Goal: Transaction & Acquisition: Purchase product/service

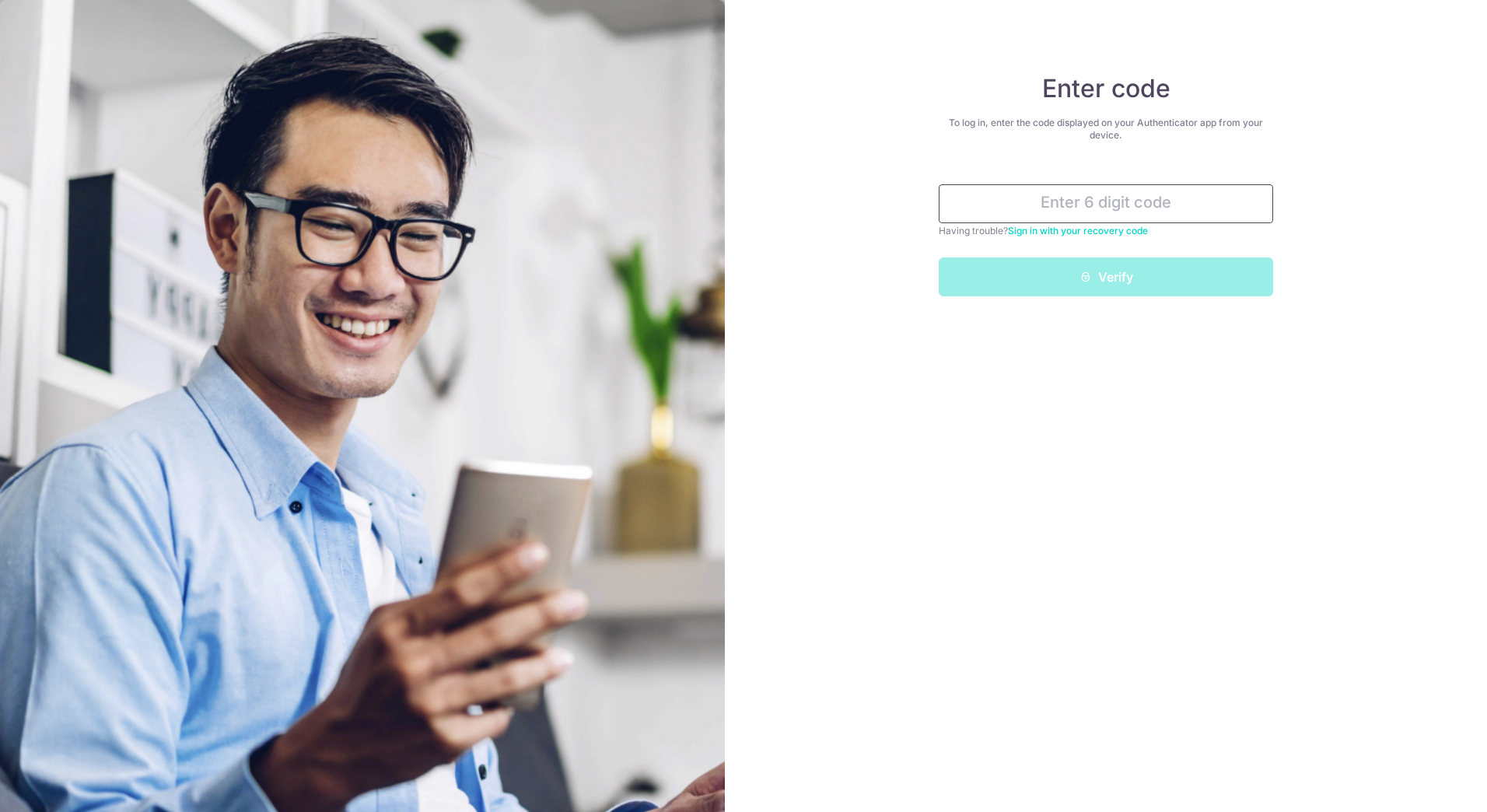
click at [1075, 207] on input "text" at bounding box center [1106, 204] width 334 height 39
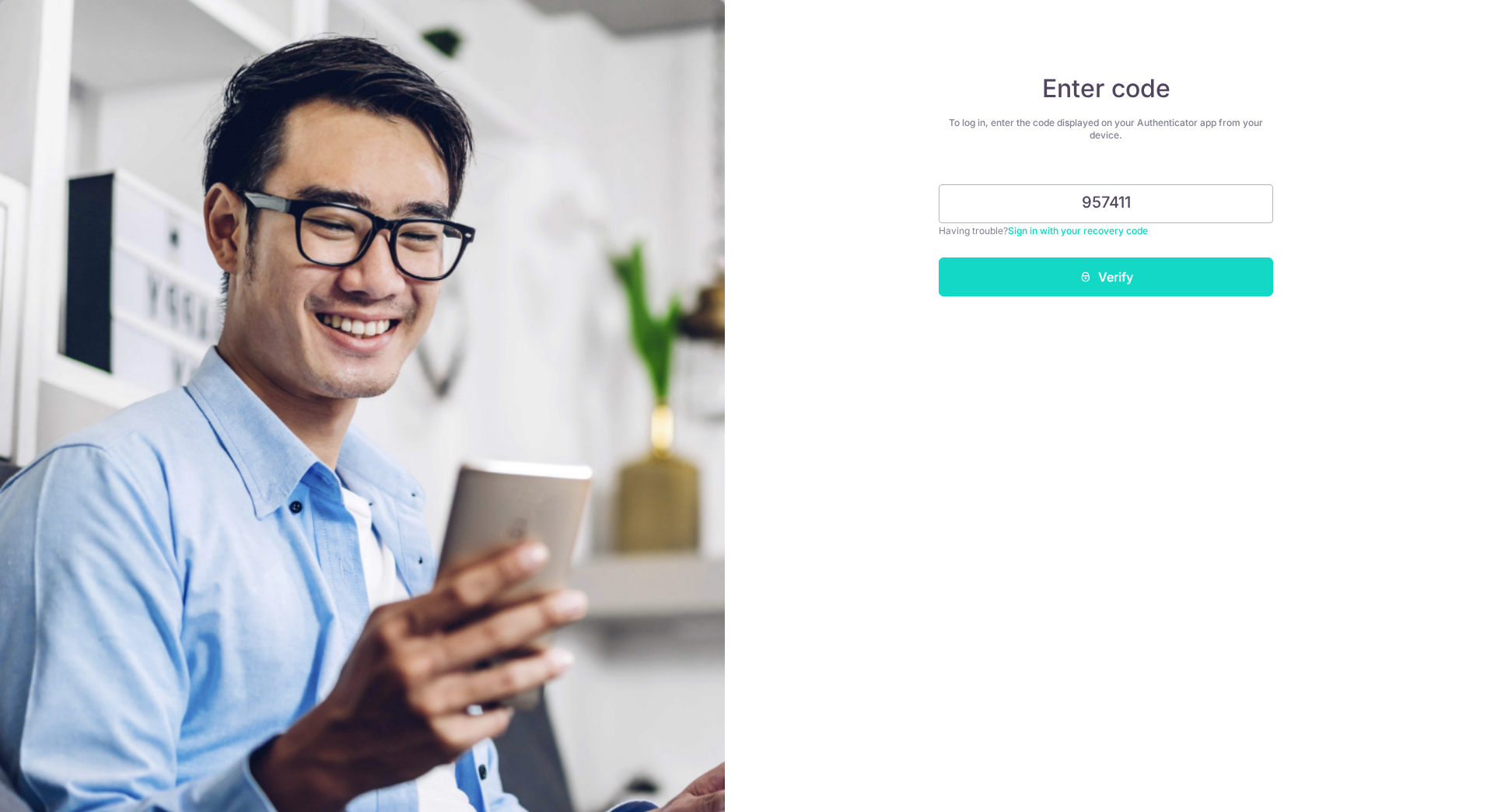
type input "957411"
click at [1127, 261] on button "Verify" at bounding box center [1106, 277] width 334 height 39
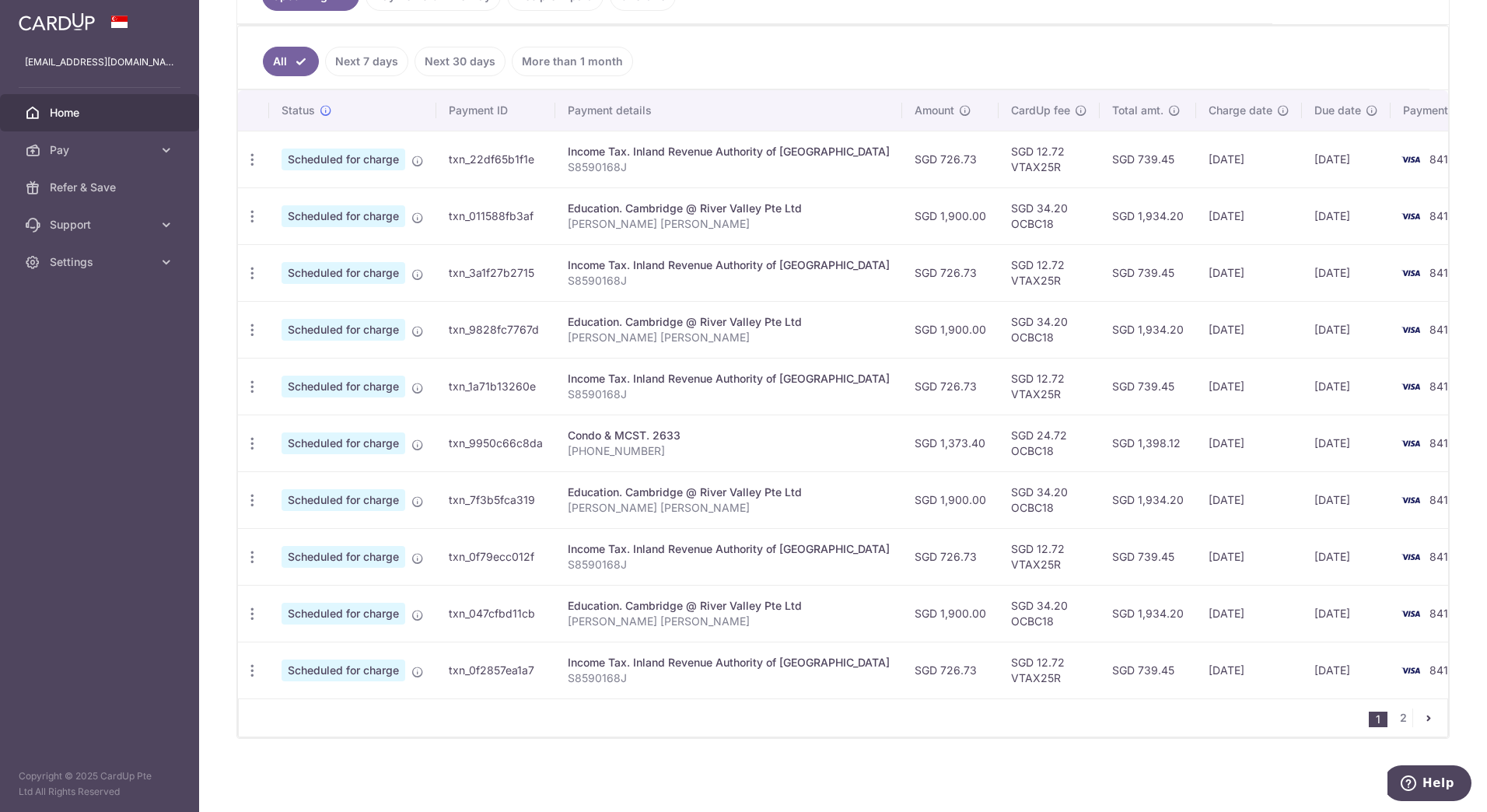
scroll to position [242, 0]
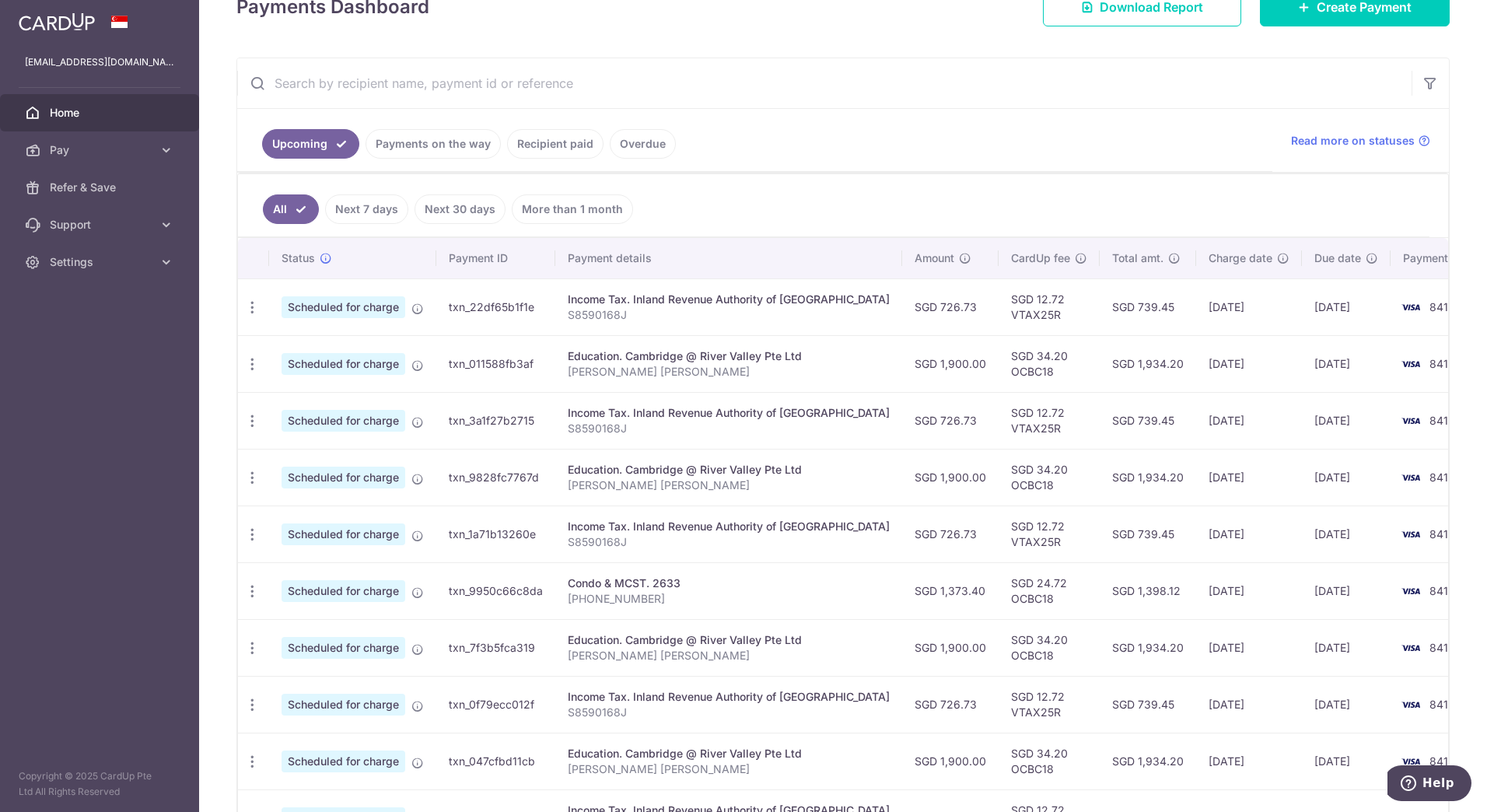
click at [521, 143] on link "Recipient paid" at bounding box center [555, 144] width 96 height 29
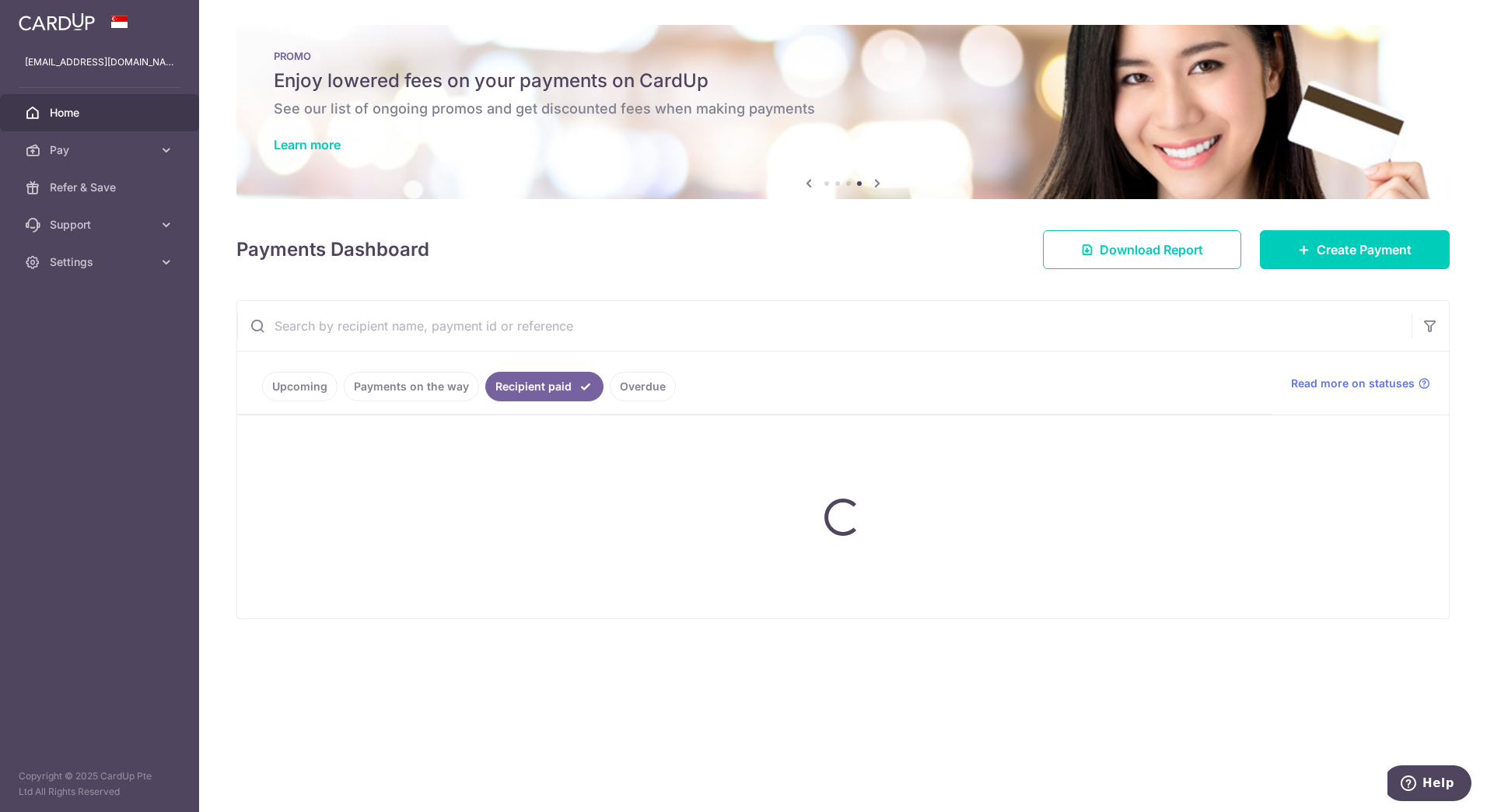
scroll to position [0, 0]
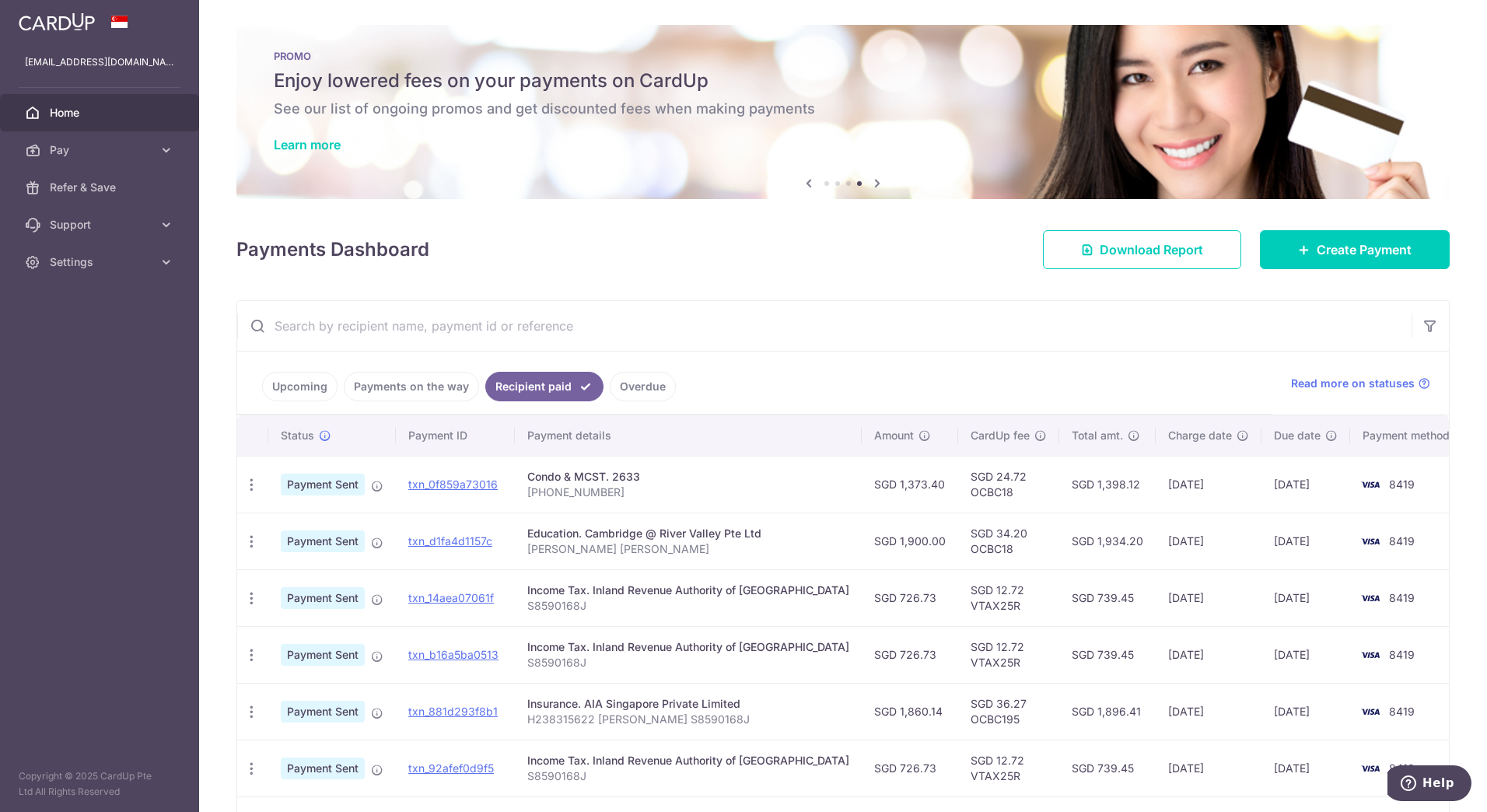
click at [305, 388] on link "Upcoming" at bounding box center [300, 386] width 75 height 29
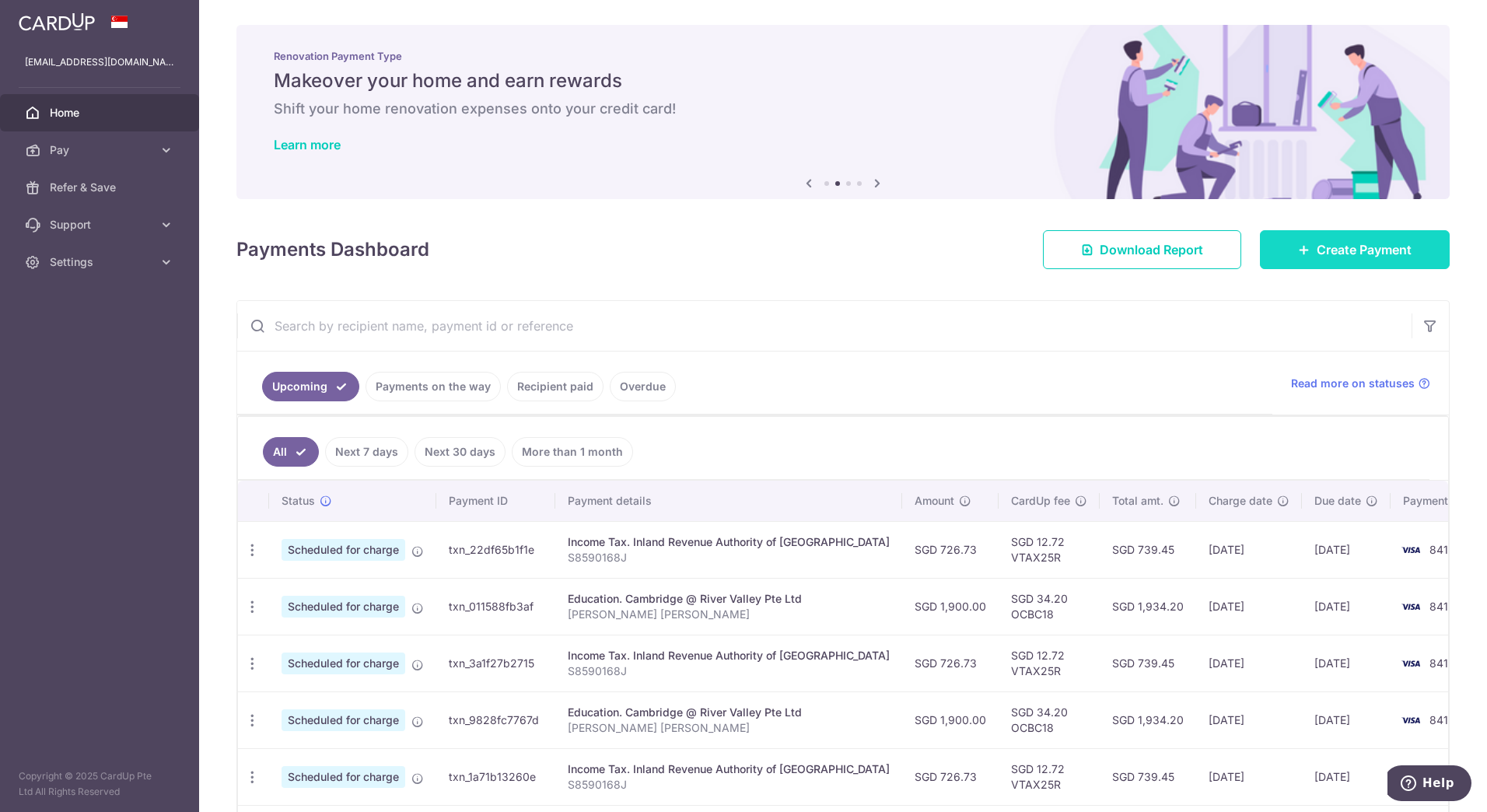
click at [1317, 241] on span "Create Payment" at bounding box center [1364, 250] width 95 height 18
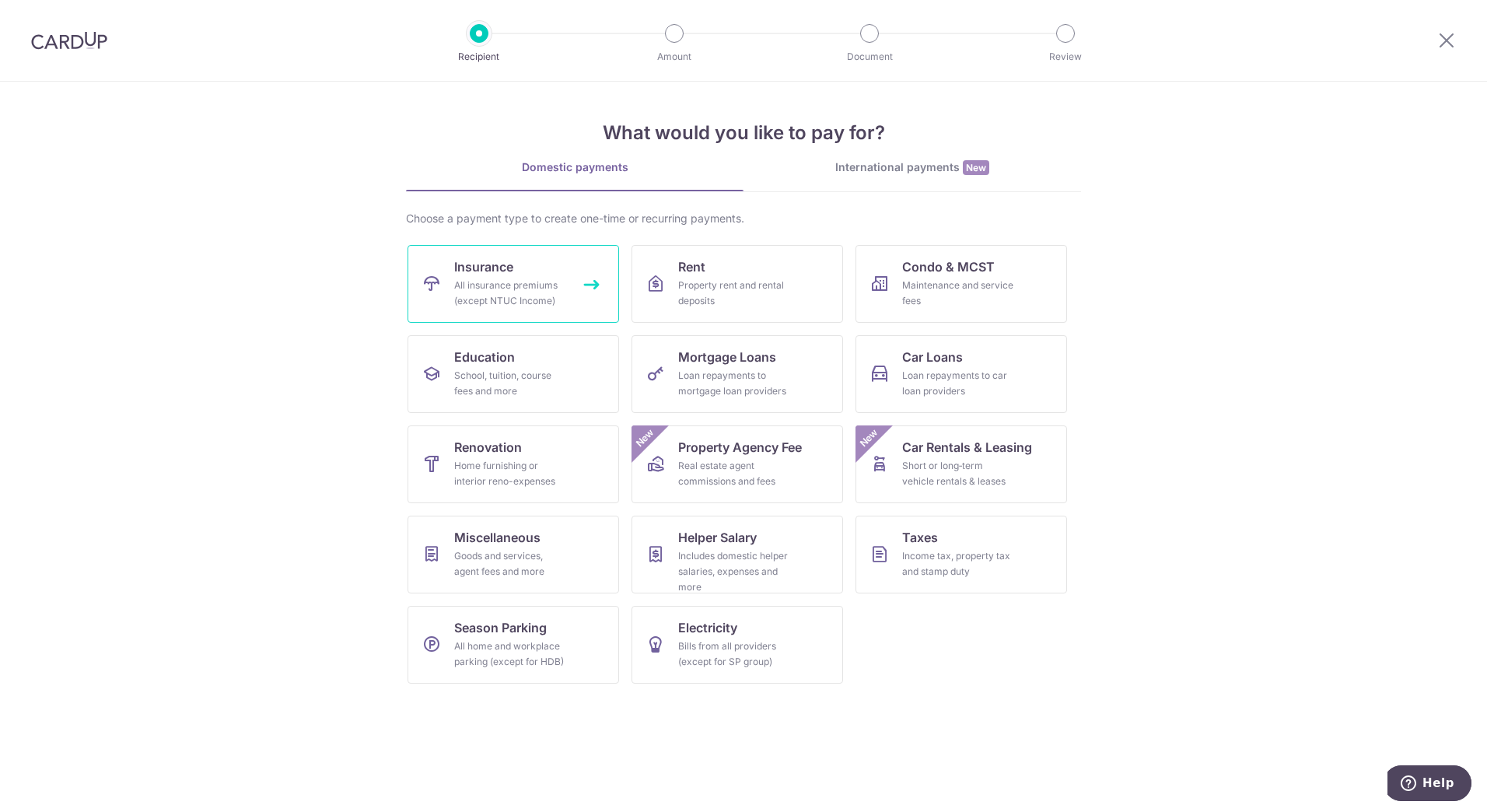
click at [517, 293] on div "All insurance premiums (except NTUC Income)" at bounding box center [510, 292] width 112 height 31
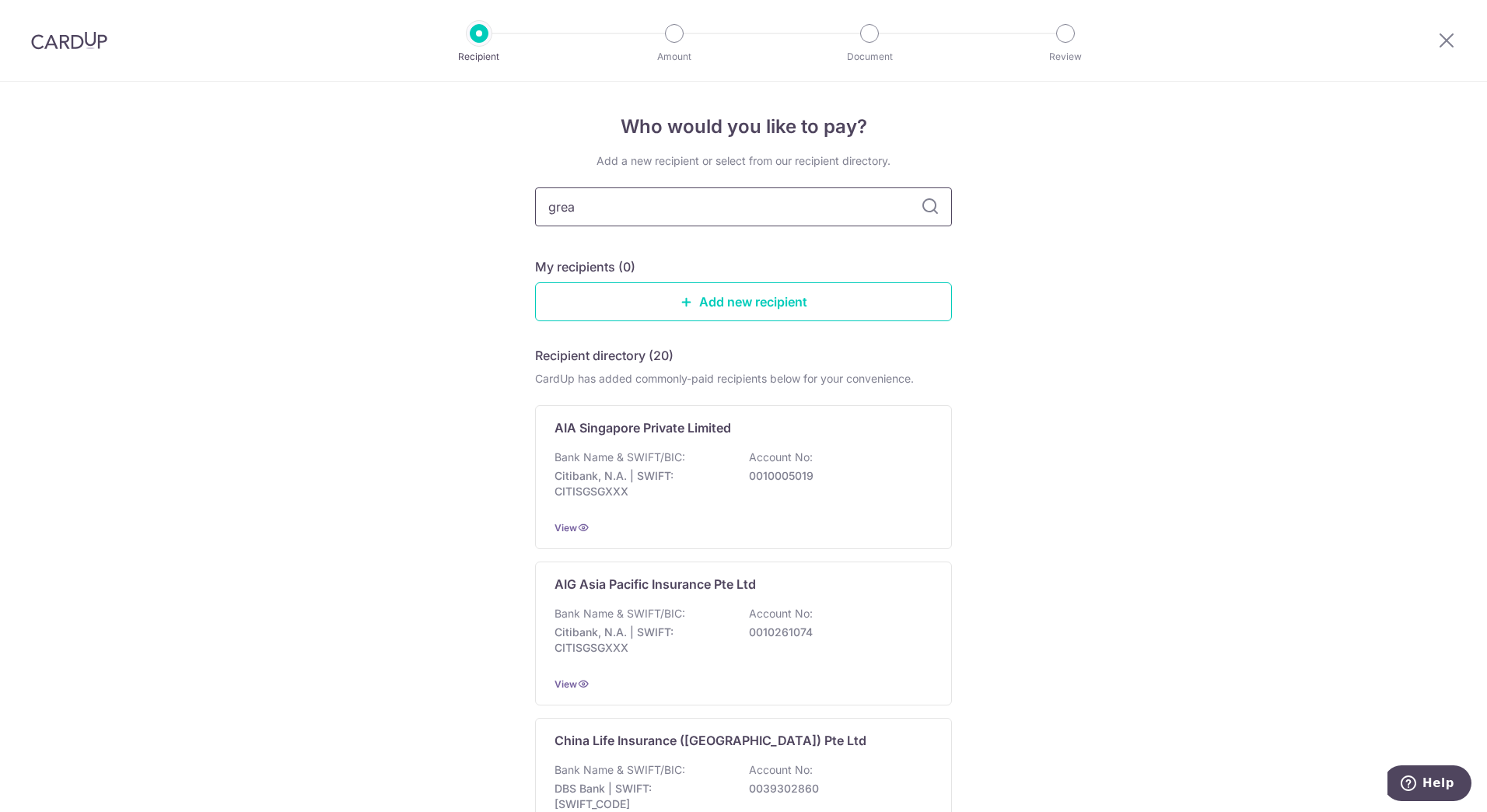
type input "great"
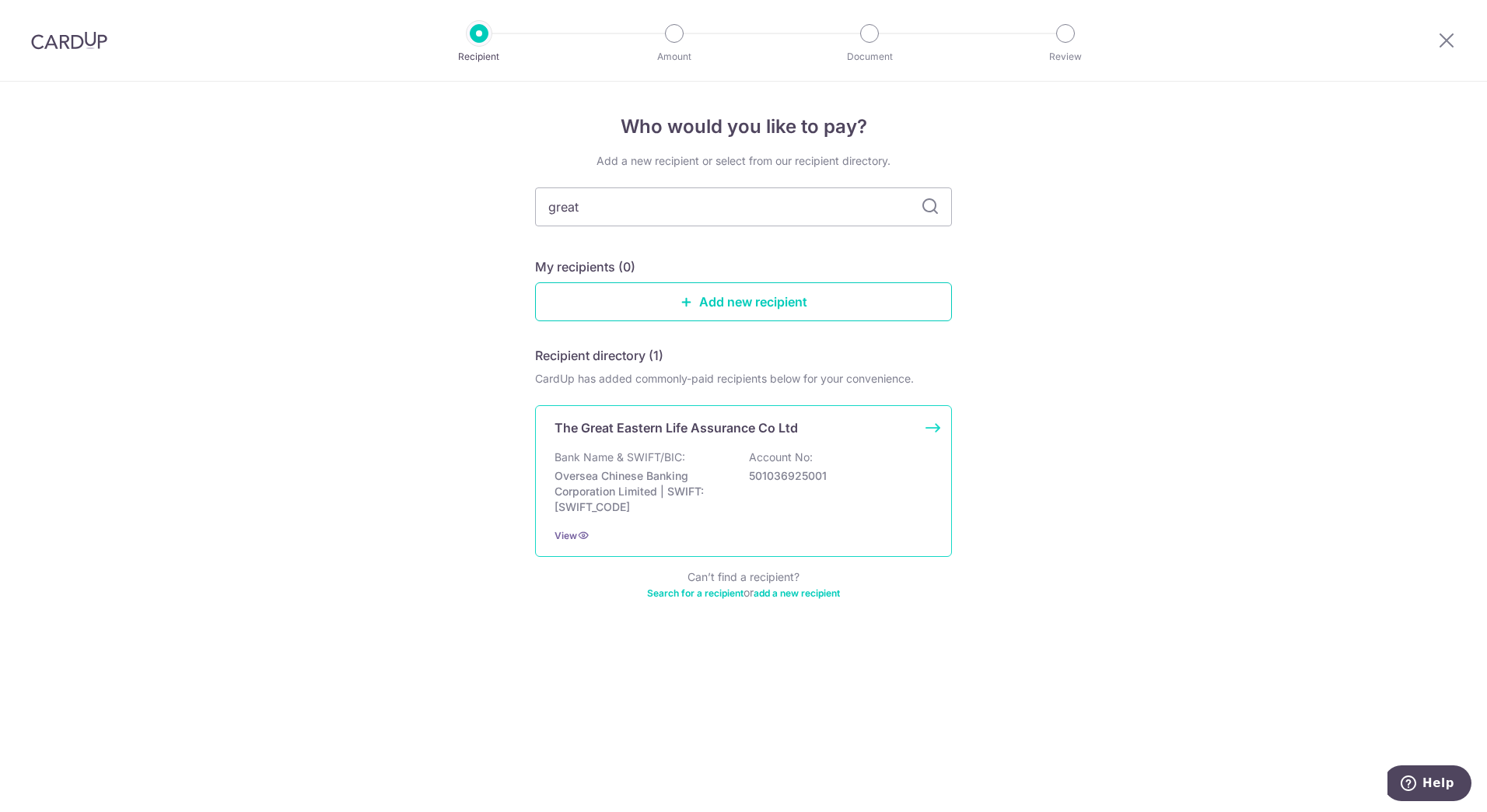
click at [699, 464] on div "Bank Name & SWIFT/BIC: Oversea Chinese Banking Corporation Limited | SWIFT: OCB…" at bounding box center [744, 482] width 378 height 65
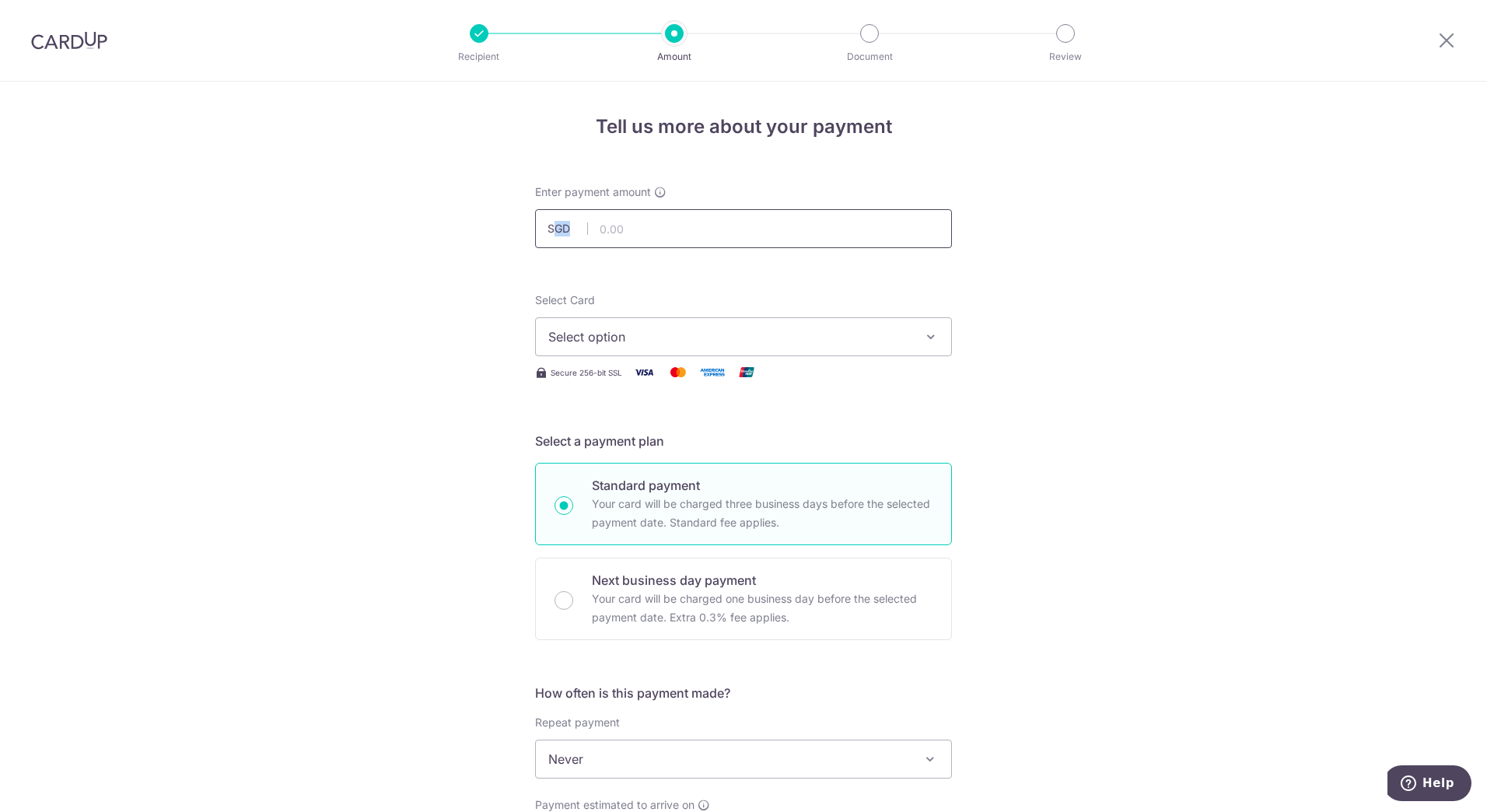
click at [547, 220] on div "SGD" at bounding box center [744, 228] width 417 height 39
click at [435, 286] on div "Tell us more about your payment Enter payment amount SGD Select Card Select opt…" at bounding box center [744, 785] width 1487 height 1407
click at [596, 327] on span "Select option" at bounding box center [729, 337] width 363 height 18
click at [369, 339] on div "Tell us more about your payment Enter payment amount SGD Select Card Select opt…" at bounding box center [744, 785] width 1487 height 1407
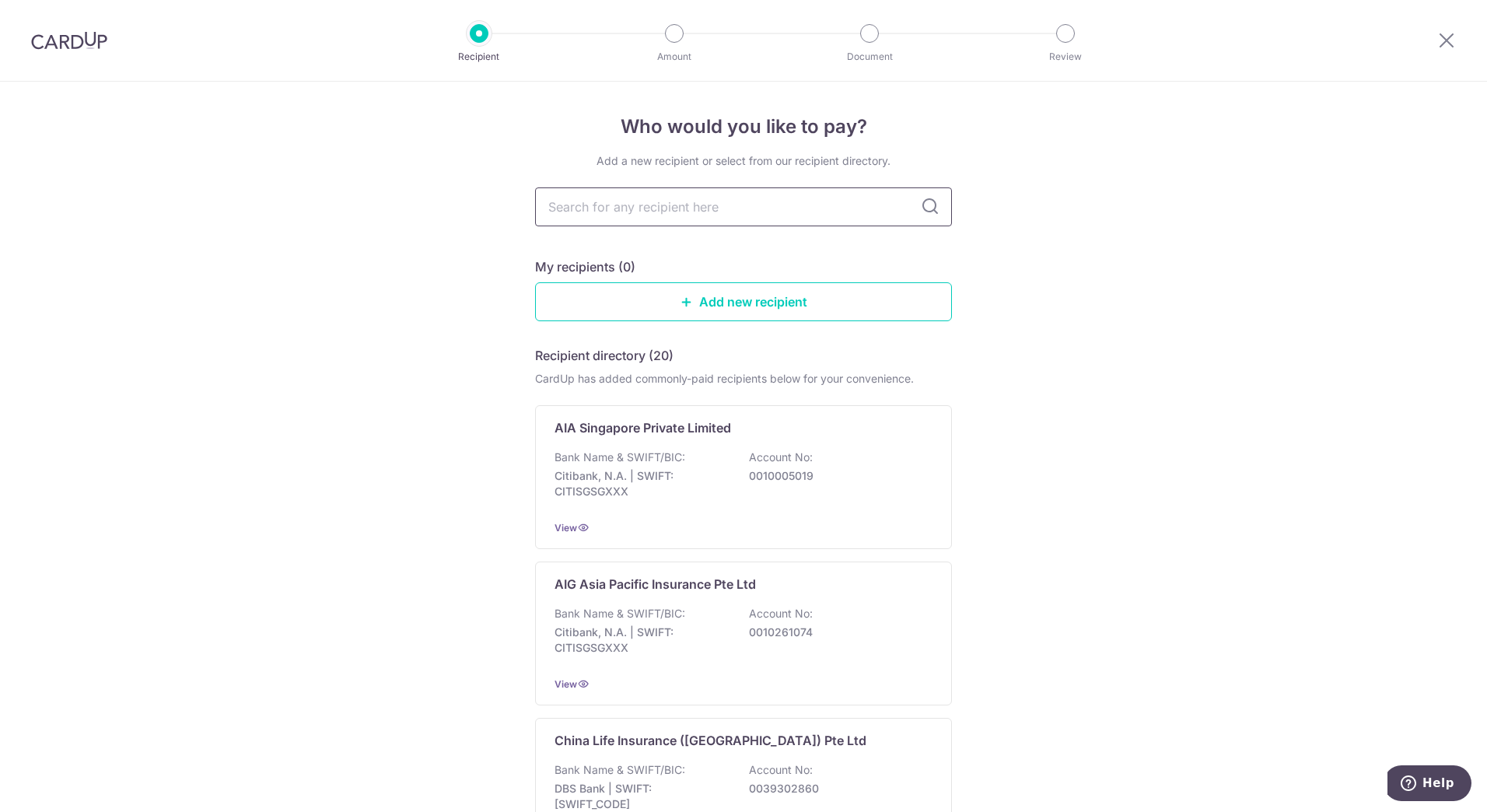
click at [615, 216] on input "text" at bounding box center [744, 206] width 417 height 39
type input "usd"
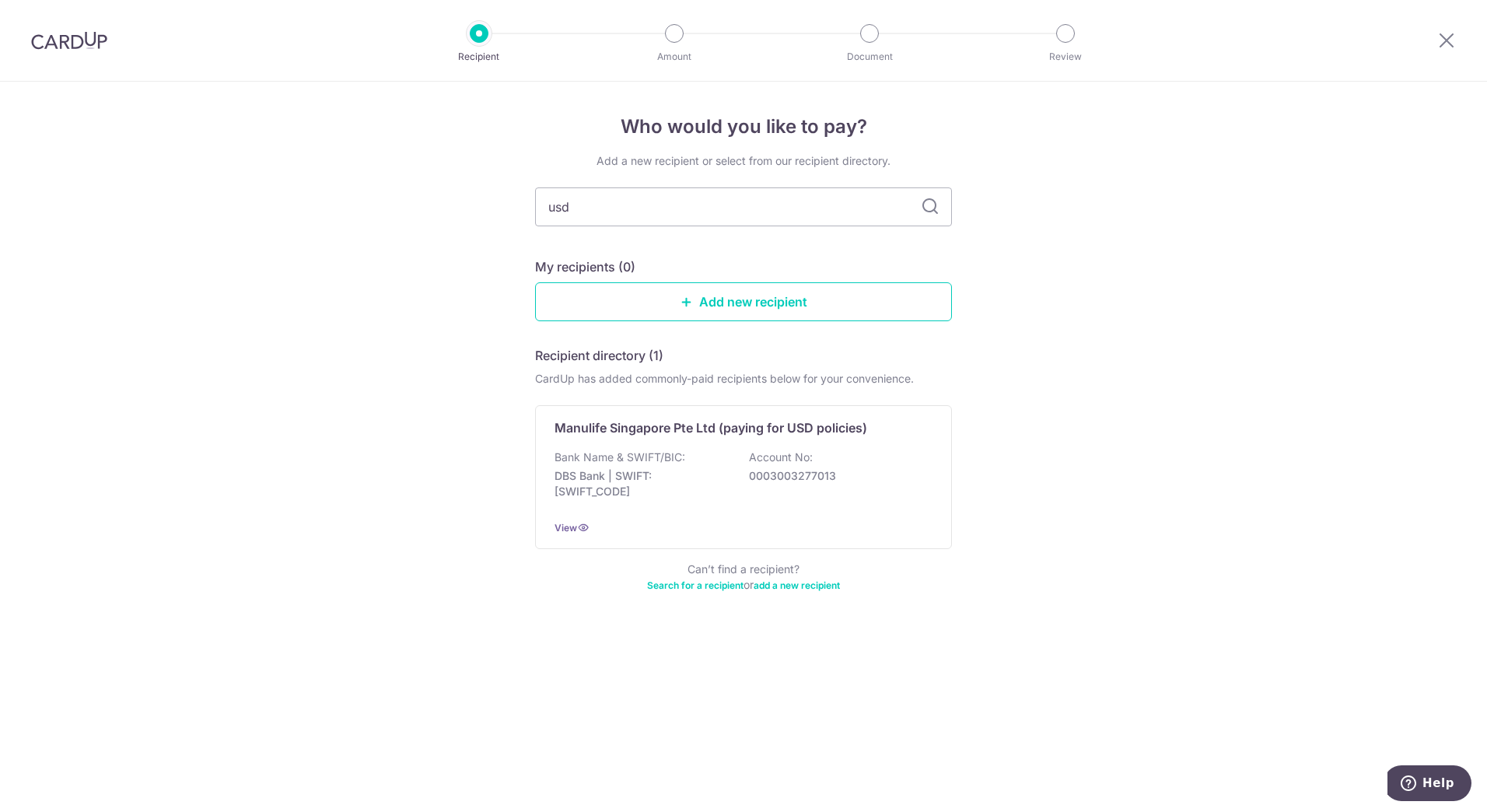
drag, startPoint x: 568, startPoint y: 210, endPoint x: 409, endPoint y: 206, distance: 159.1
click at [414, 207] on div "Who would you like to pay? Add a new recipient or select from our recipient dir…" at bounding box center [744, 447] width 1487 height 730
type input "aia"
click at [844, 490] on div "Bank Name & SWIFT/BIC: Citibank, N.A. | SWIFT: CITISGSGXXX Account No: 00100050…" at bounding box center [744, 478] width 378 height 58
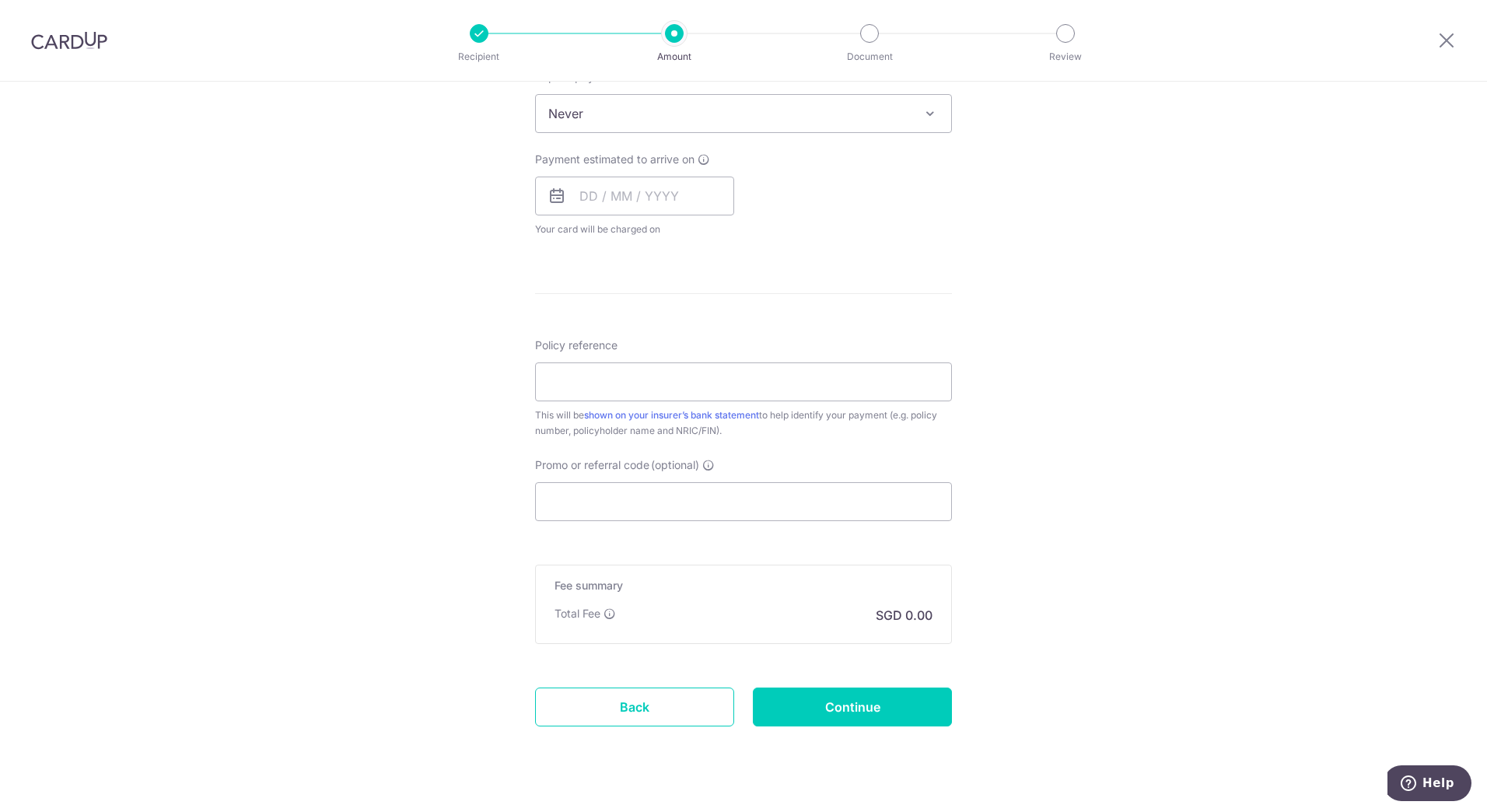
scroll to position [677, 0]
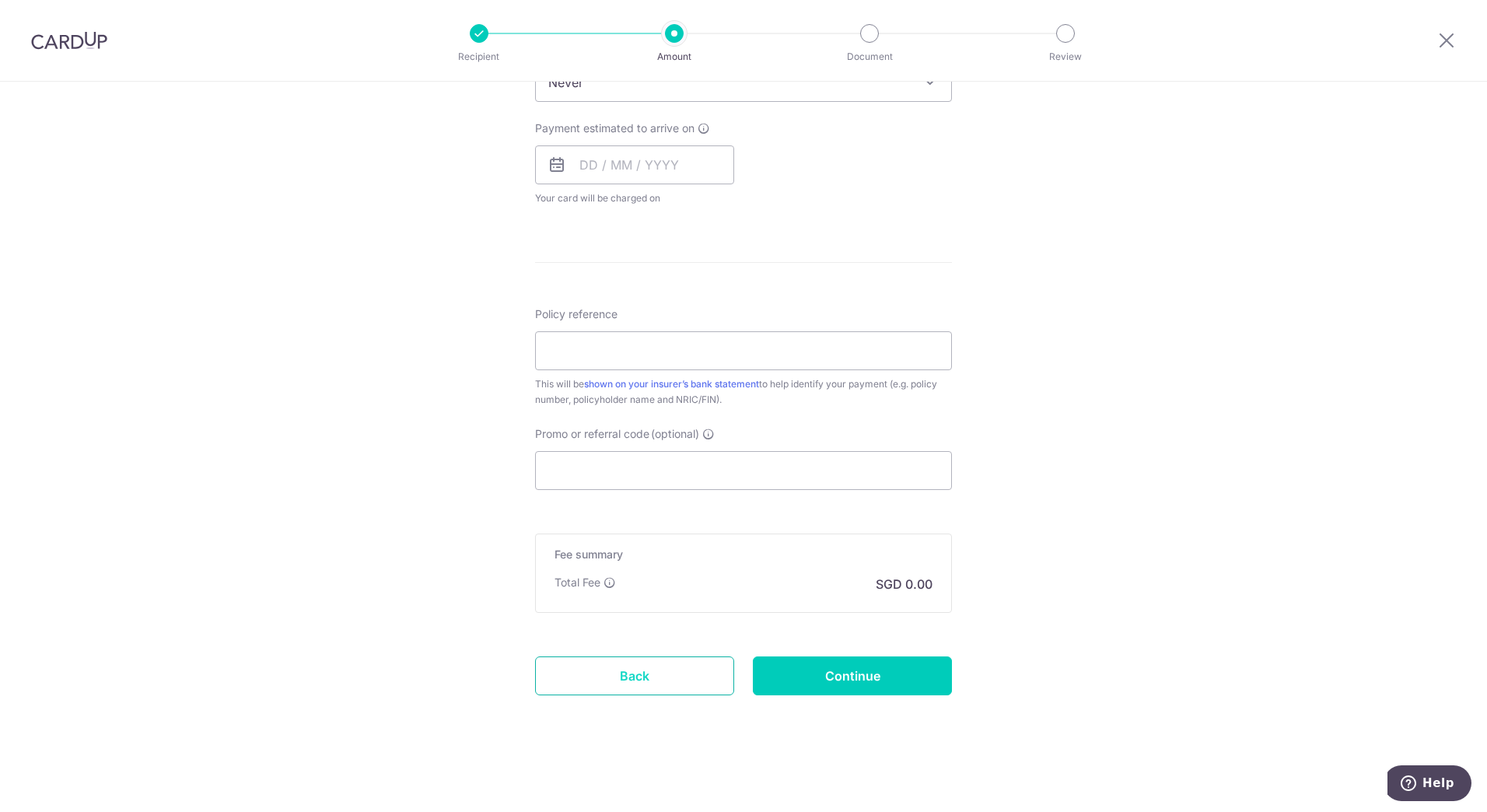
click at [616, 685] on link "Back" at bounding box center [635, 676] width 199 height 39
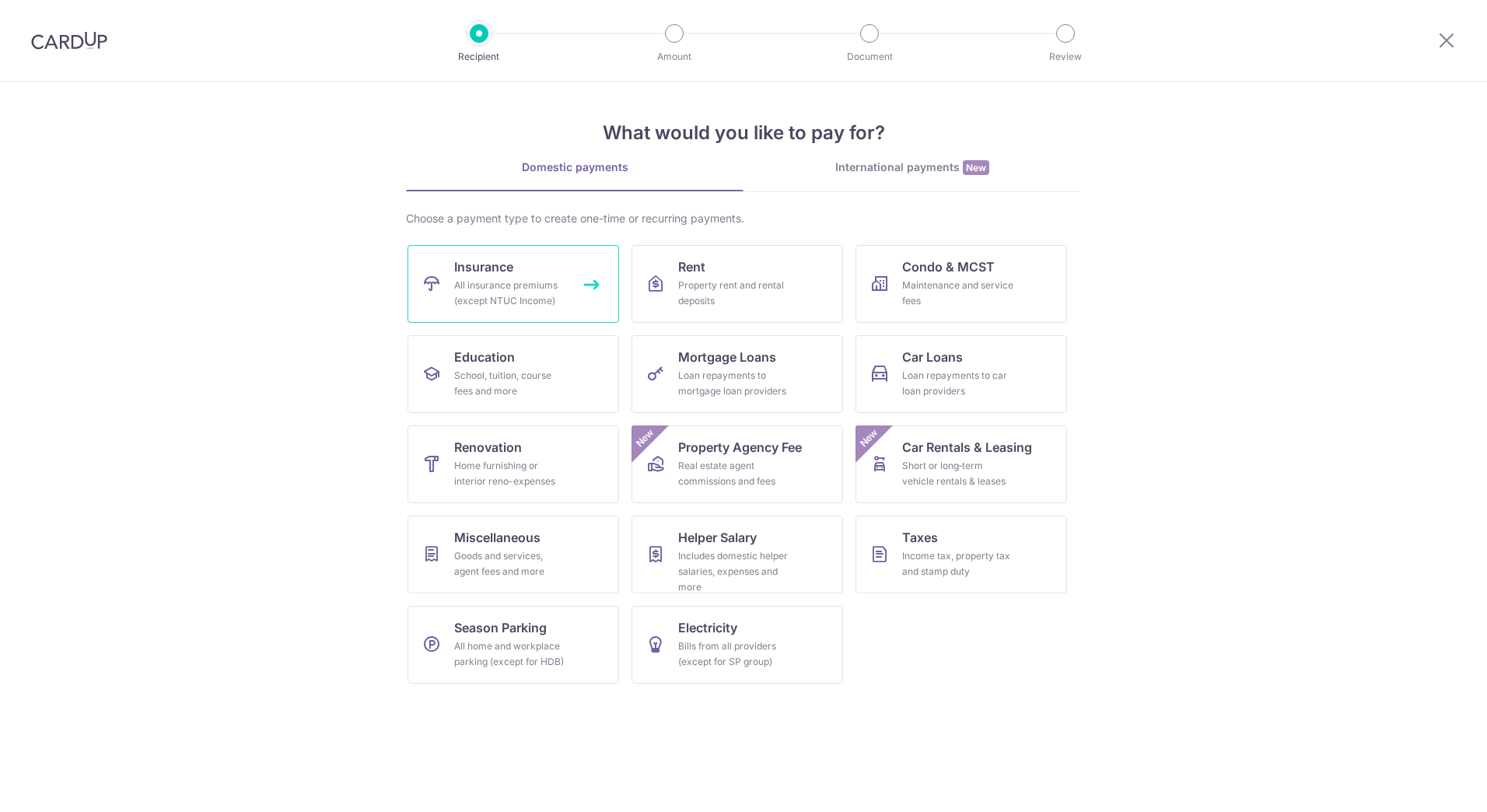
click at [522, 285] on div "All insurance premiums (except NTUC Income)" at bounding box center [510, 292] width 112 height 31
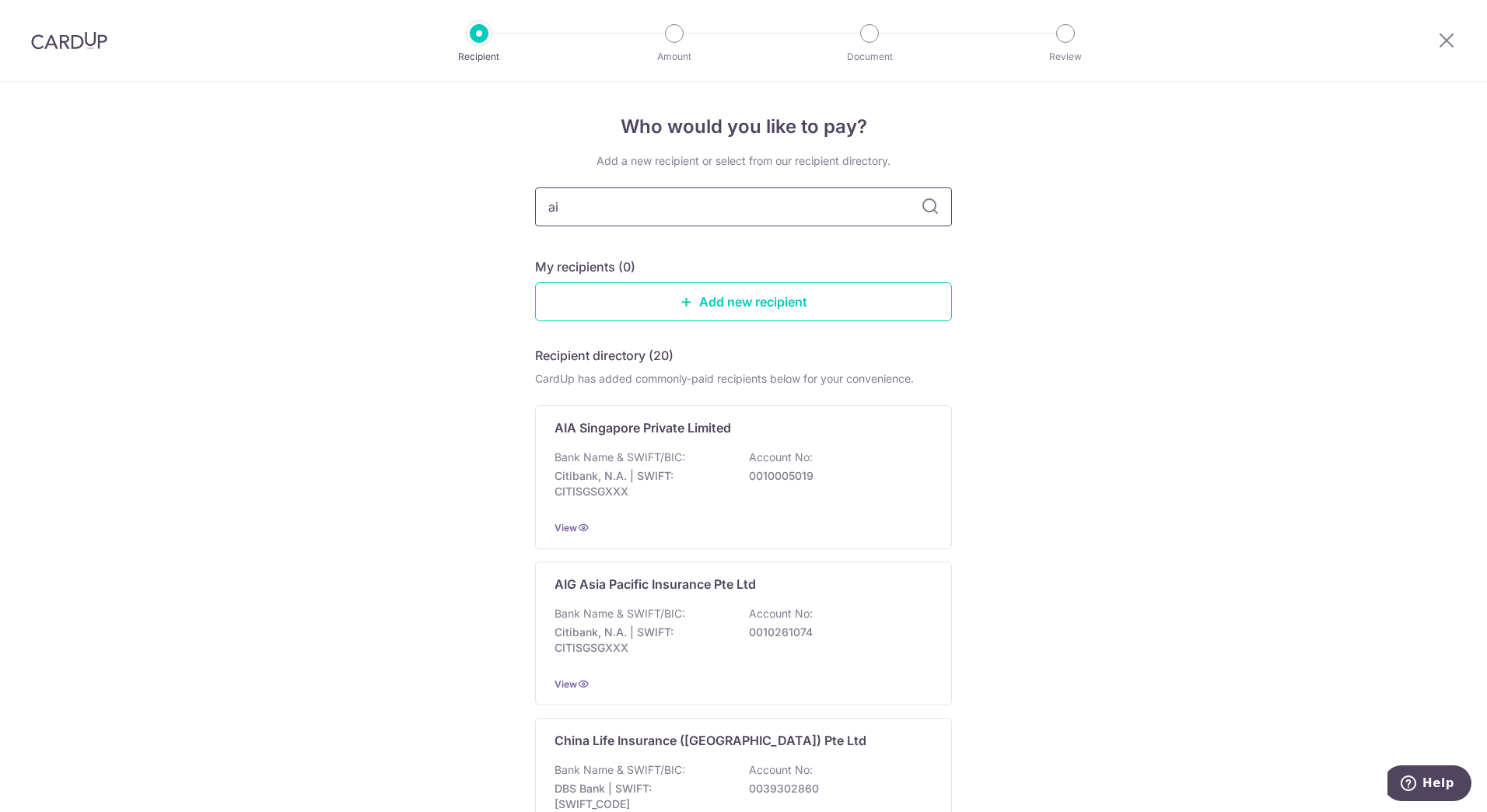
type input "aia"
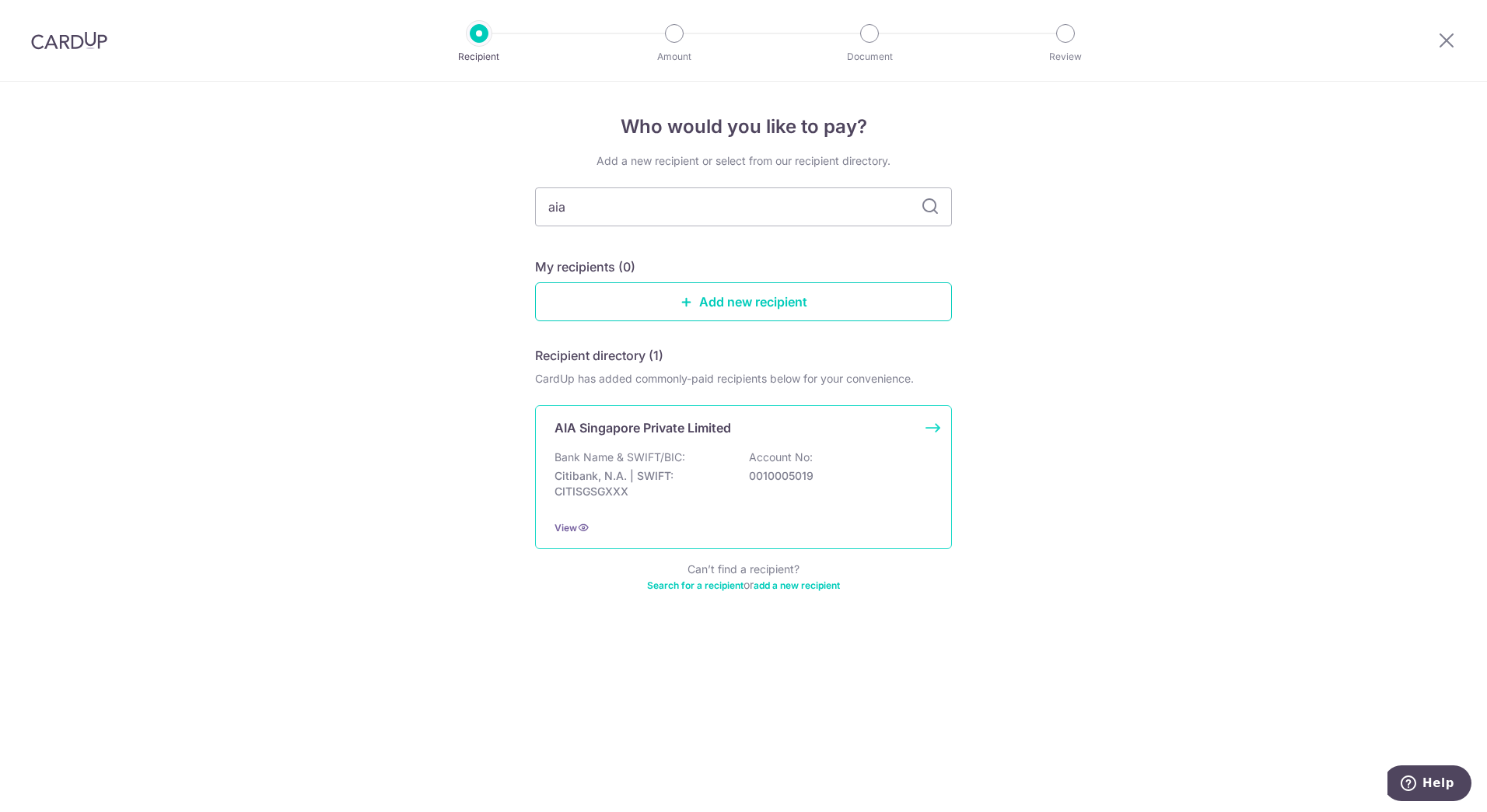
click at [749, 483] on div "Bank Name & SWIFT/BIC: Citibank, N.A. | SWIFT: CITISGSGXXX Account No: 00100050…" at bounding box center [744, 478] width 378 height 58
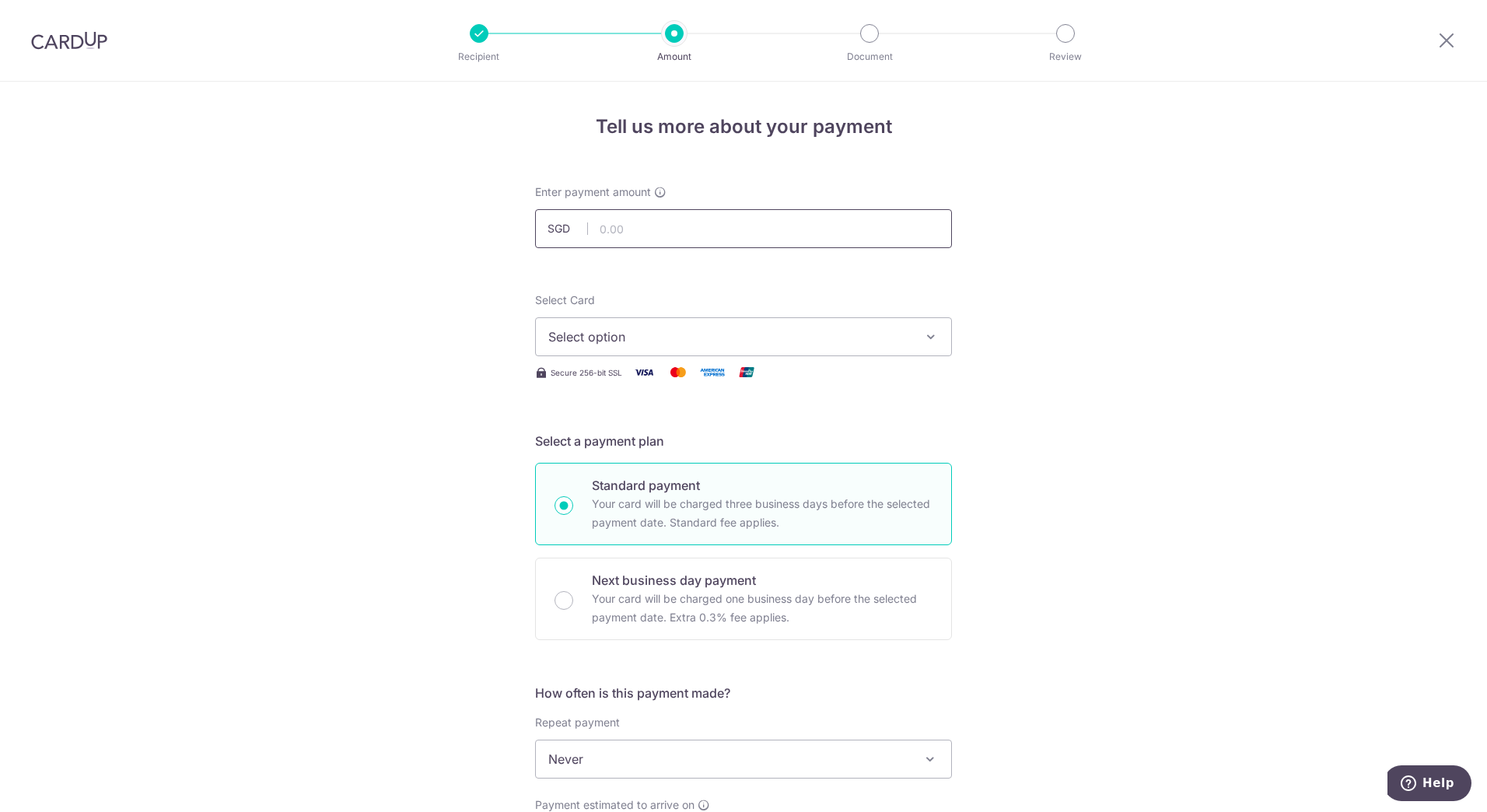
click at [612, 224] on input "text" at bounding box center [744, 228] width 417 height 39
type input "1,058.25"
click at [443, 335] on div "Tell us more about your payment Enter payment amount SGD 1,058.25 1058.25 Selec…" at bounding box center [744, 785] width 1487 height 1407
click at [544, 333] on button "Select option" at bounding box center [744, 337] width 417 height 39
click at [600, 432] on link "**** 8419" at bounding box center [743, 448] width 415 height 38
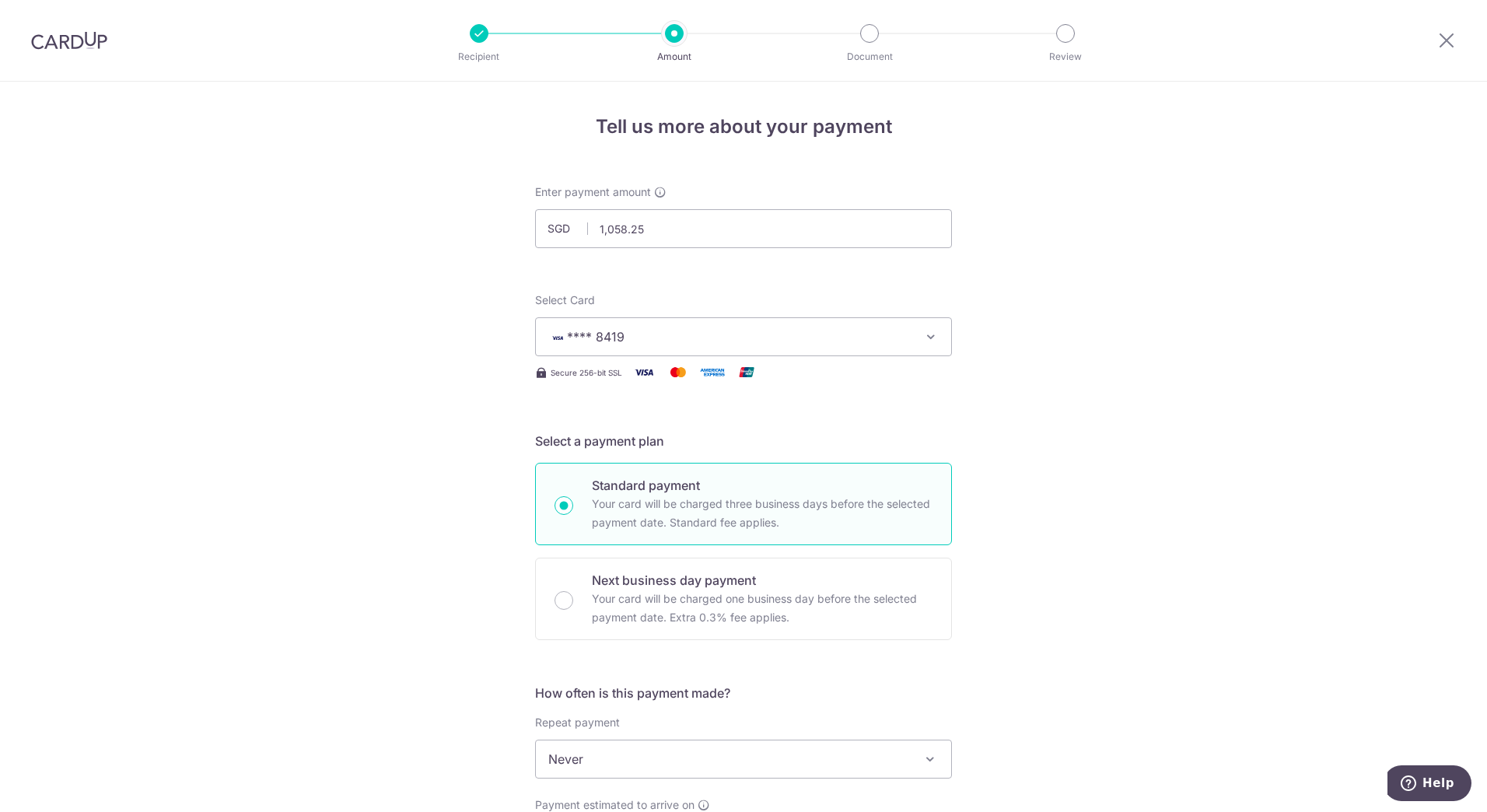
click at [406, 446] on div "Tell us more about your payment Enter payment amount SGD 1,058.25 1058.25 Selec…" at bounding box center [744, 785] width 1487 height 1407
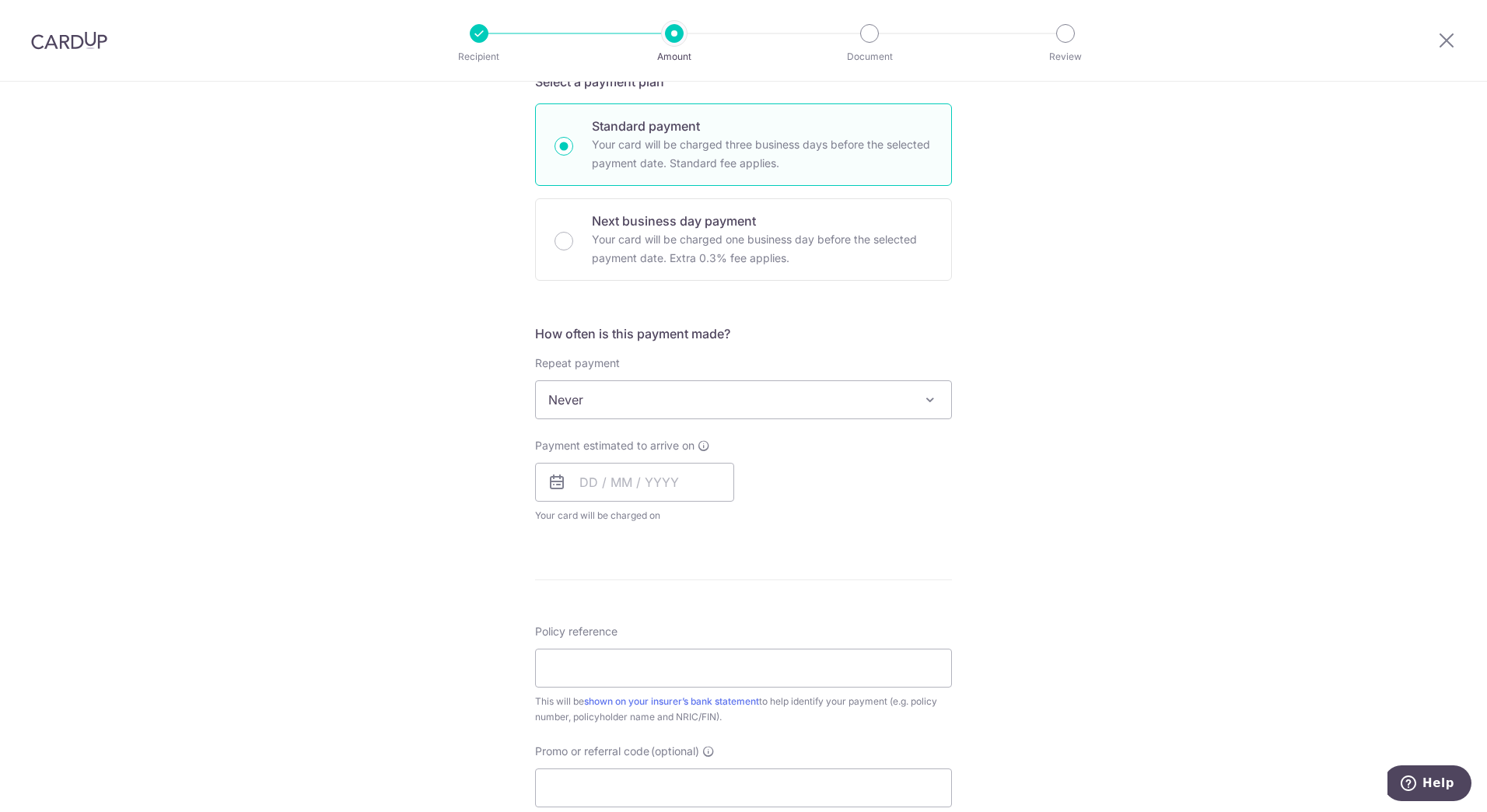
scroll to position [389, 0]
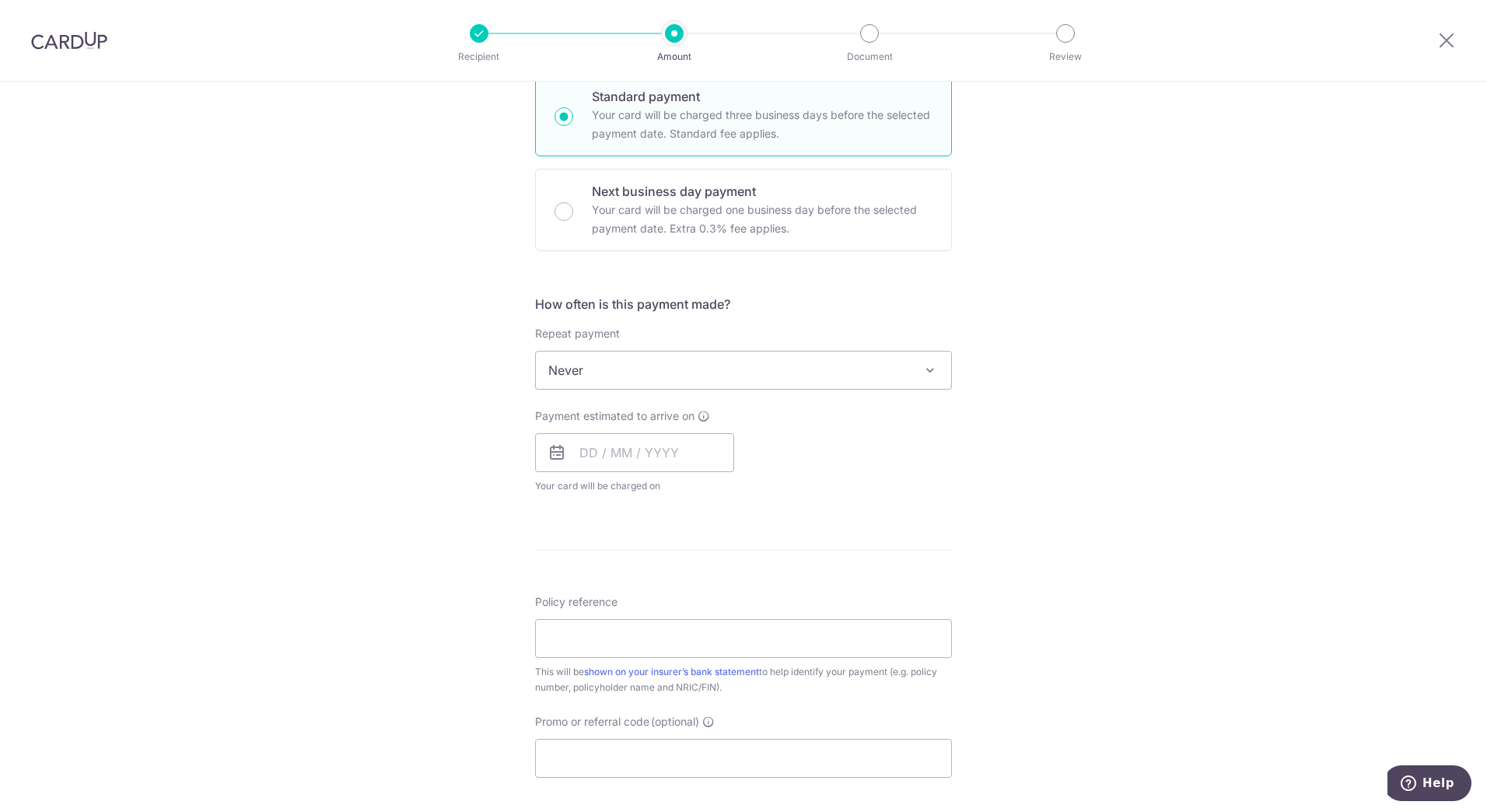
click at [577, 368] on span "Never" at bounding box center [743, 370] width 415 height 38
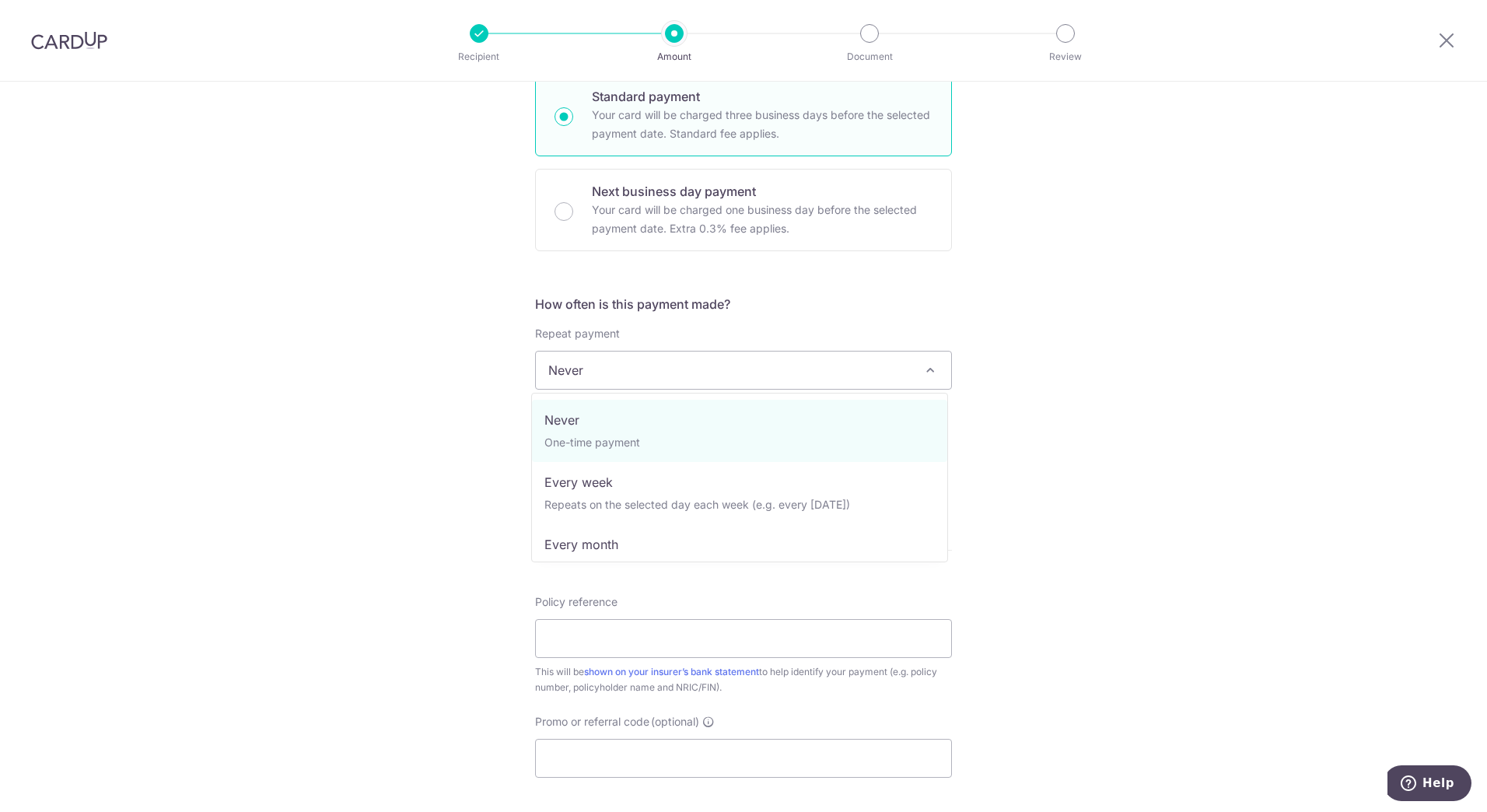
click at [384, 370] on div "Tell us more about your payment Enter payment amount SGD 1,058.25 1058.25 Selec…" at bounding box center [744, 396] width 1487 height 1407
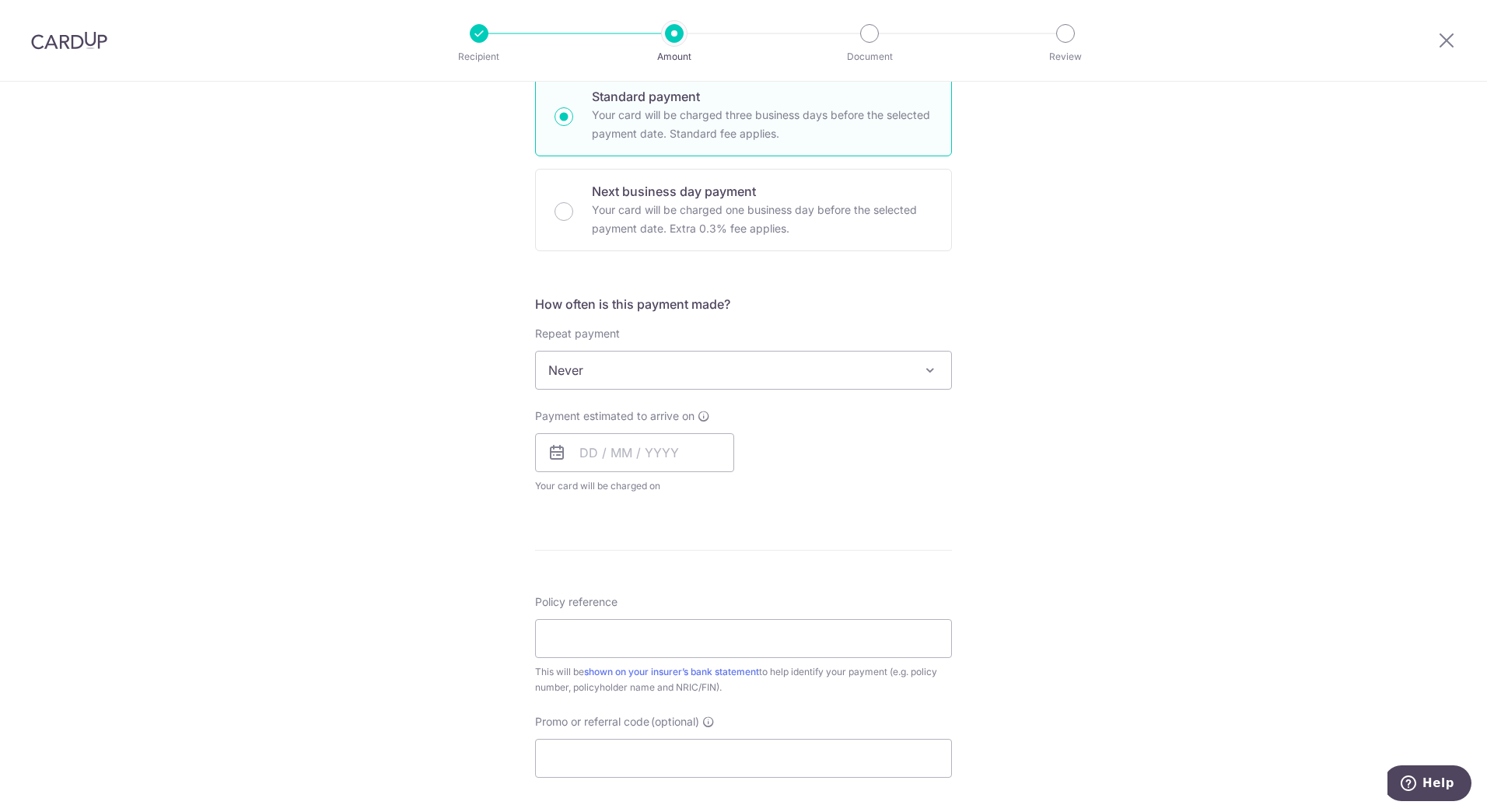
click at [315, 435] on div "Tell us more about your payment Enter payment amount SGD 1,058.25 1058.25 Selec…" at bounding box center [744, 396] width 1487 height 1407
click at [627, 444] on input "text" at bounding box center [635, 453] width 199 height 39
drag, startPoint x: 719, startPoint y: 653, endPoint x: 534, endPoint y: 619, distance: 188.1
click at [719, 653] on link "24" at bounding box center [723, 657] width 25 height 25
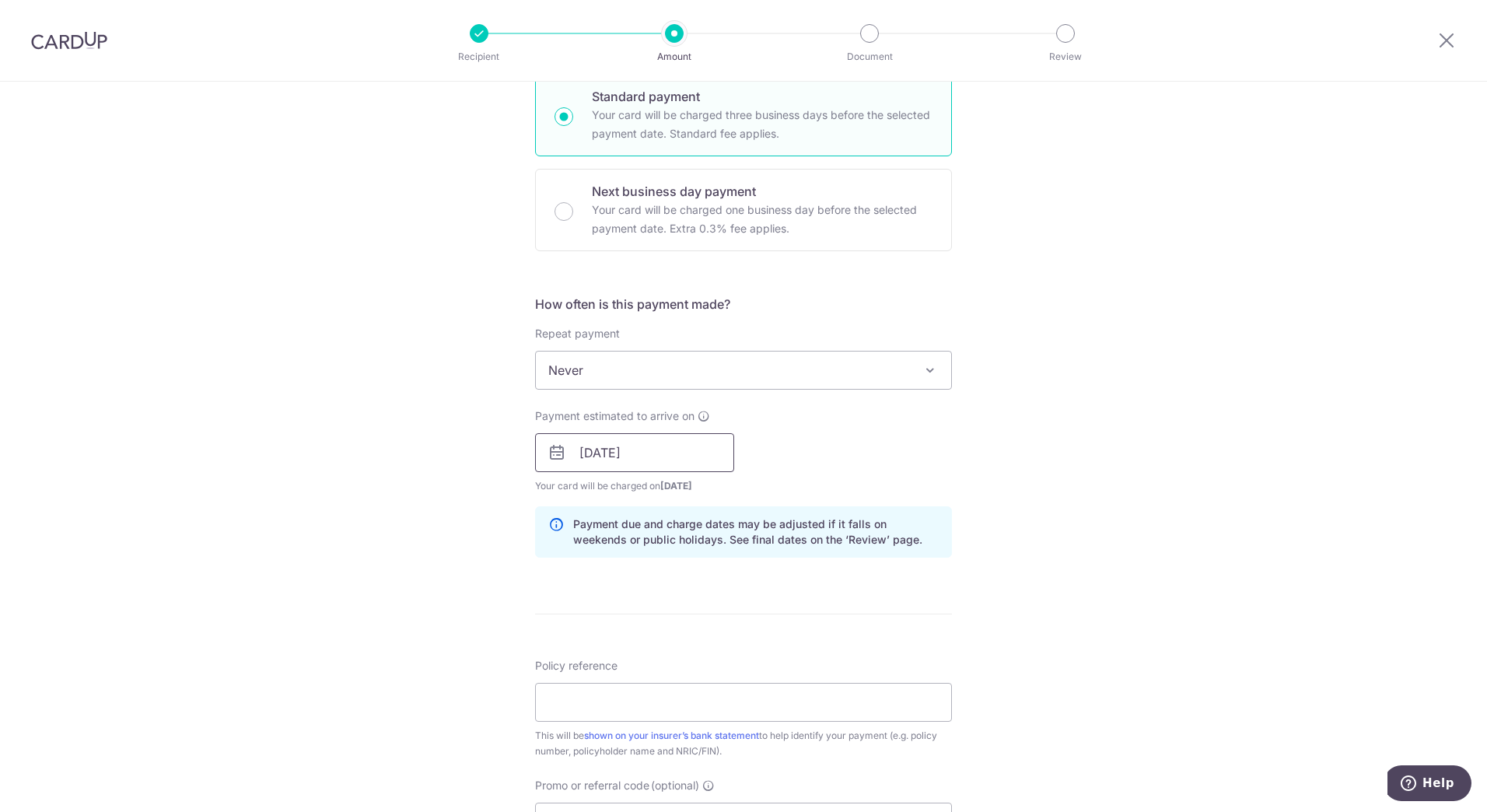
click at [635, 457] on input "[DATE]" at bounding box center [635, 453] width 199 height 39
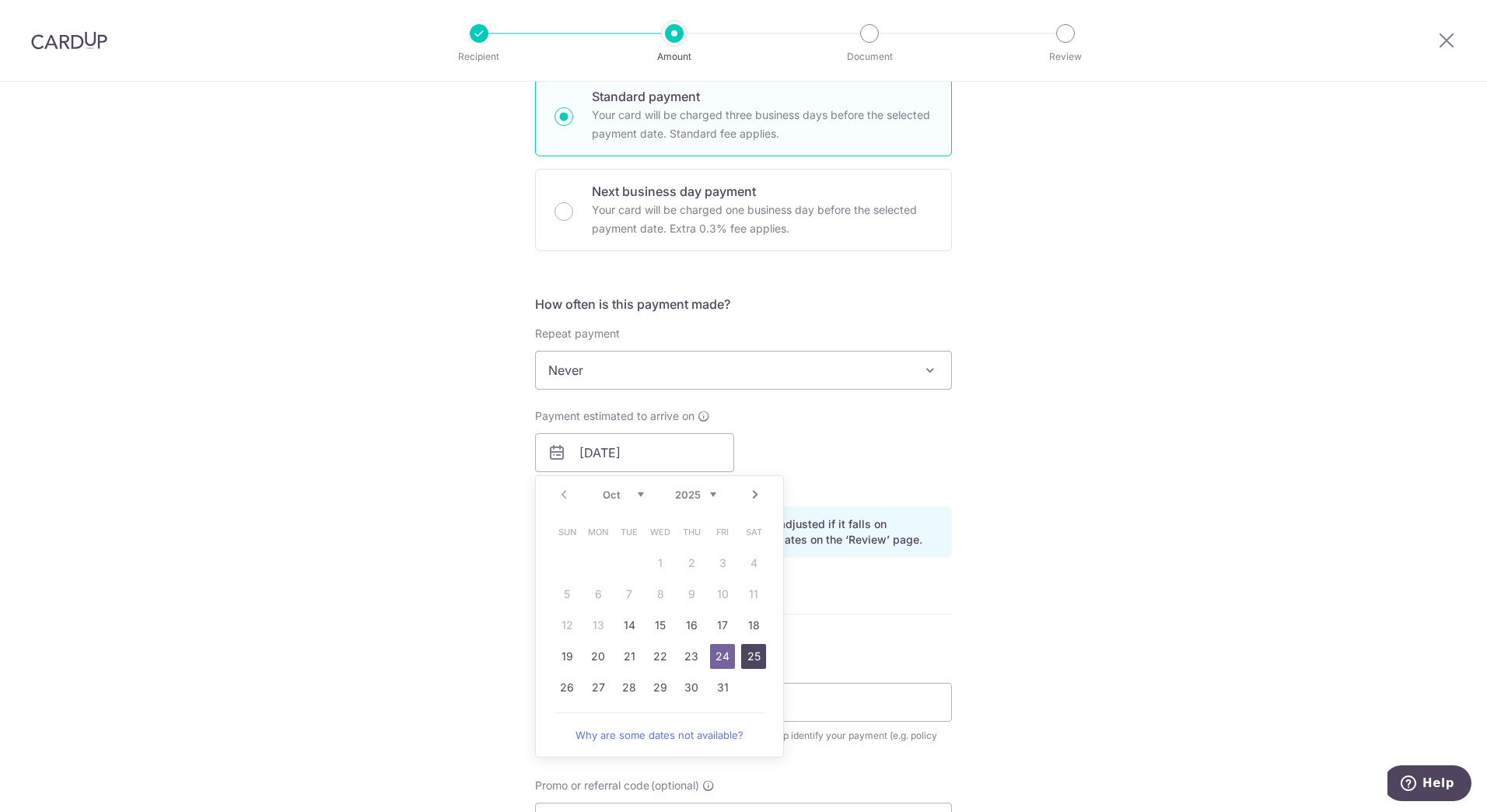
click at [749, 660] on link "25" at bounding box center [754, 657] width 25 height 25
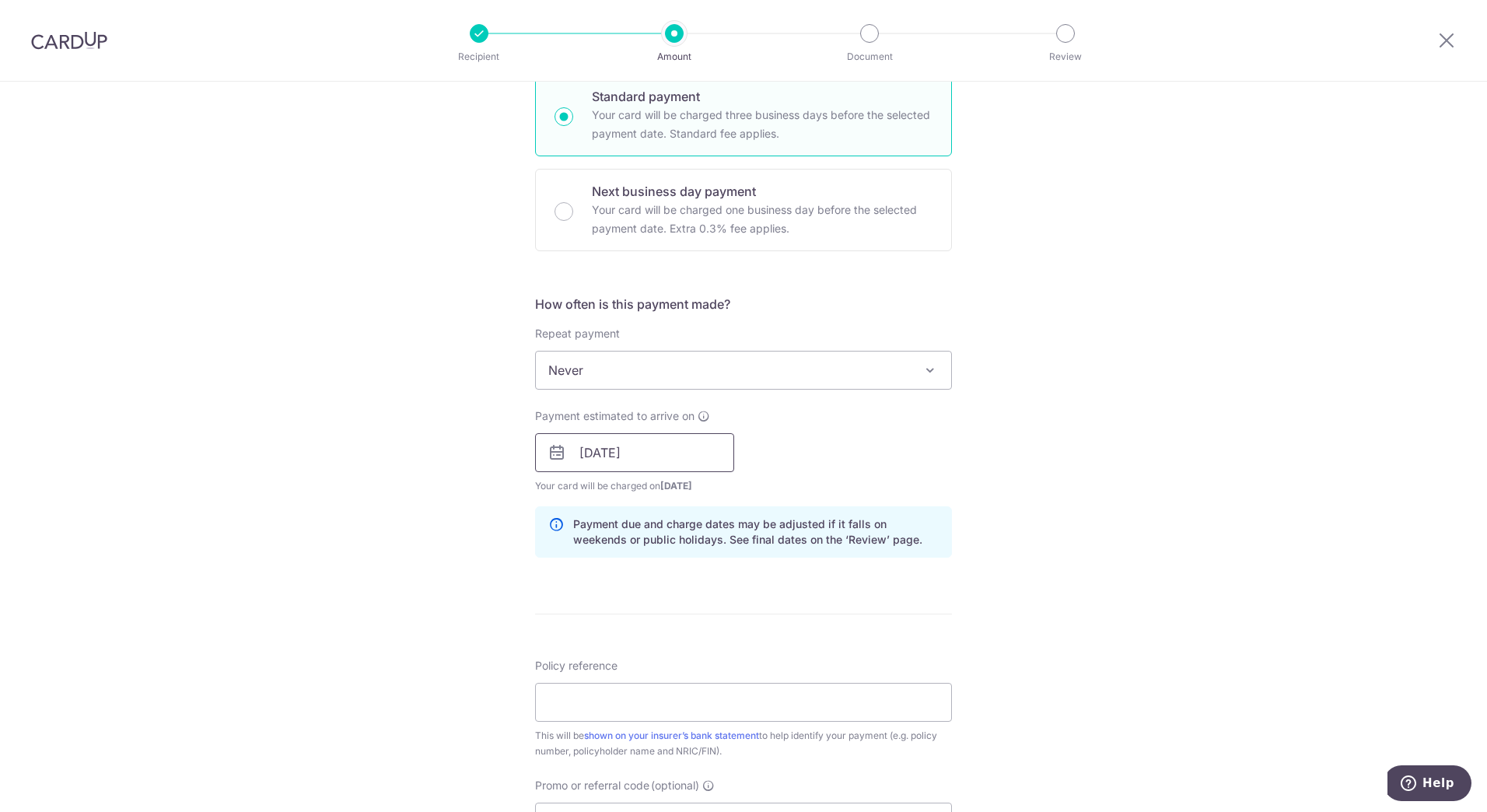
click at [621, 450] on input "25/10/2025" at bounding box center [635, 453] width 199 height 39
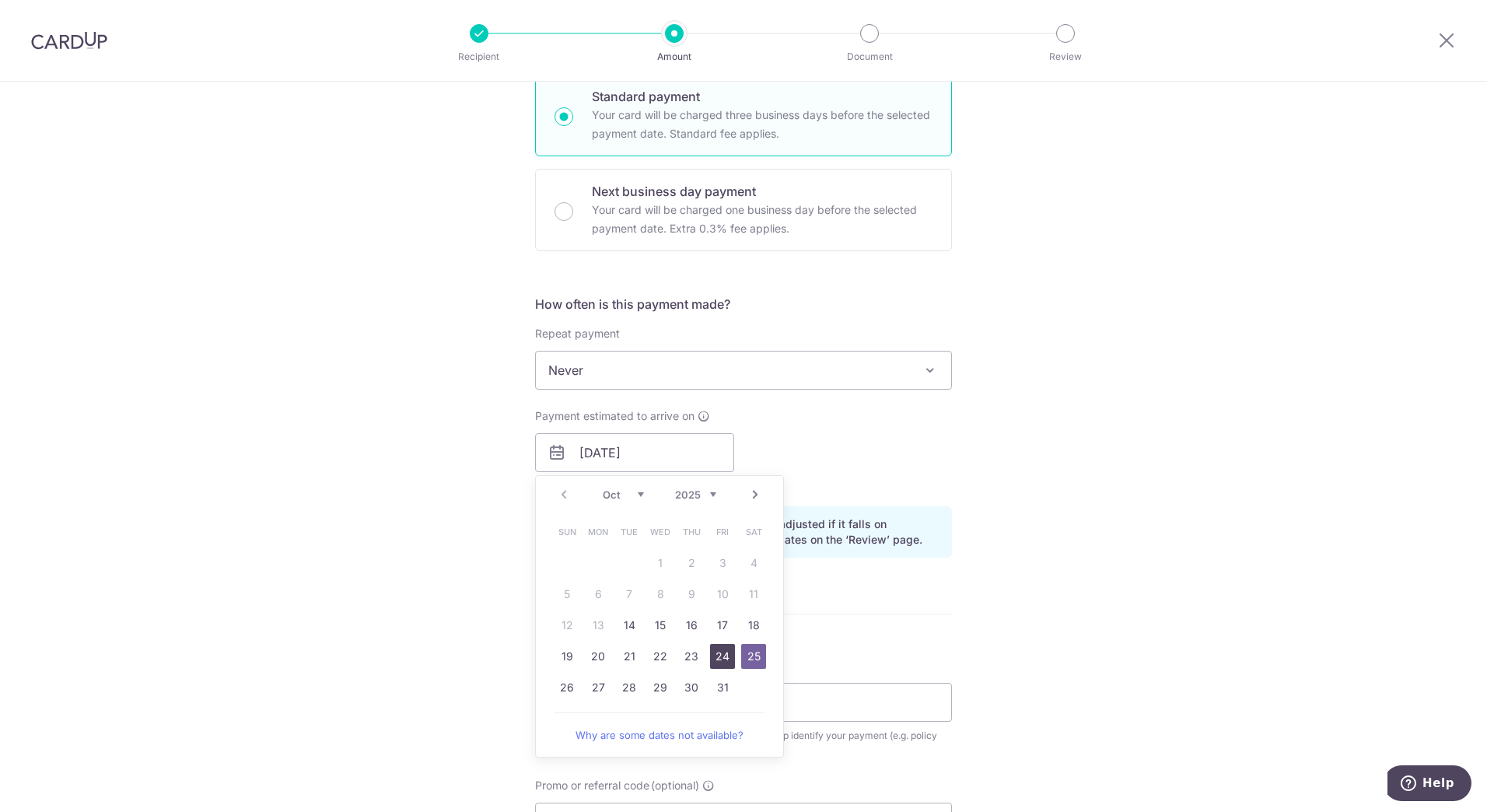
click at [728, 654] on link "24" at bounding box center [723, 657] width 25 height 25
type input "[DATE]"
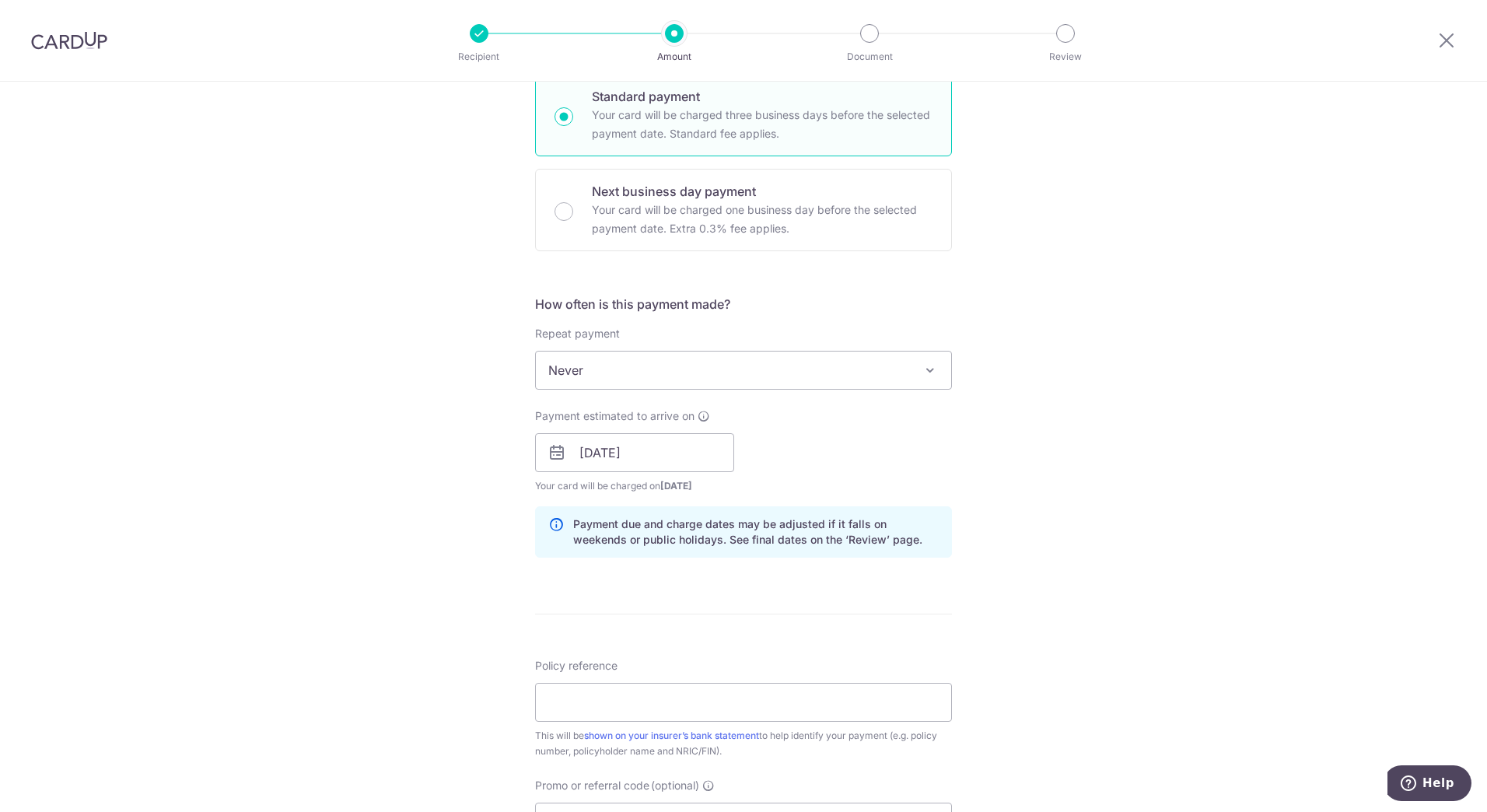
click at [436, 613] on div "Tell us more about your payment Enter payment amount SGD 1,058.25 1058.25 Selec…" at bounding box center [744, 428] width 1487 height 1471
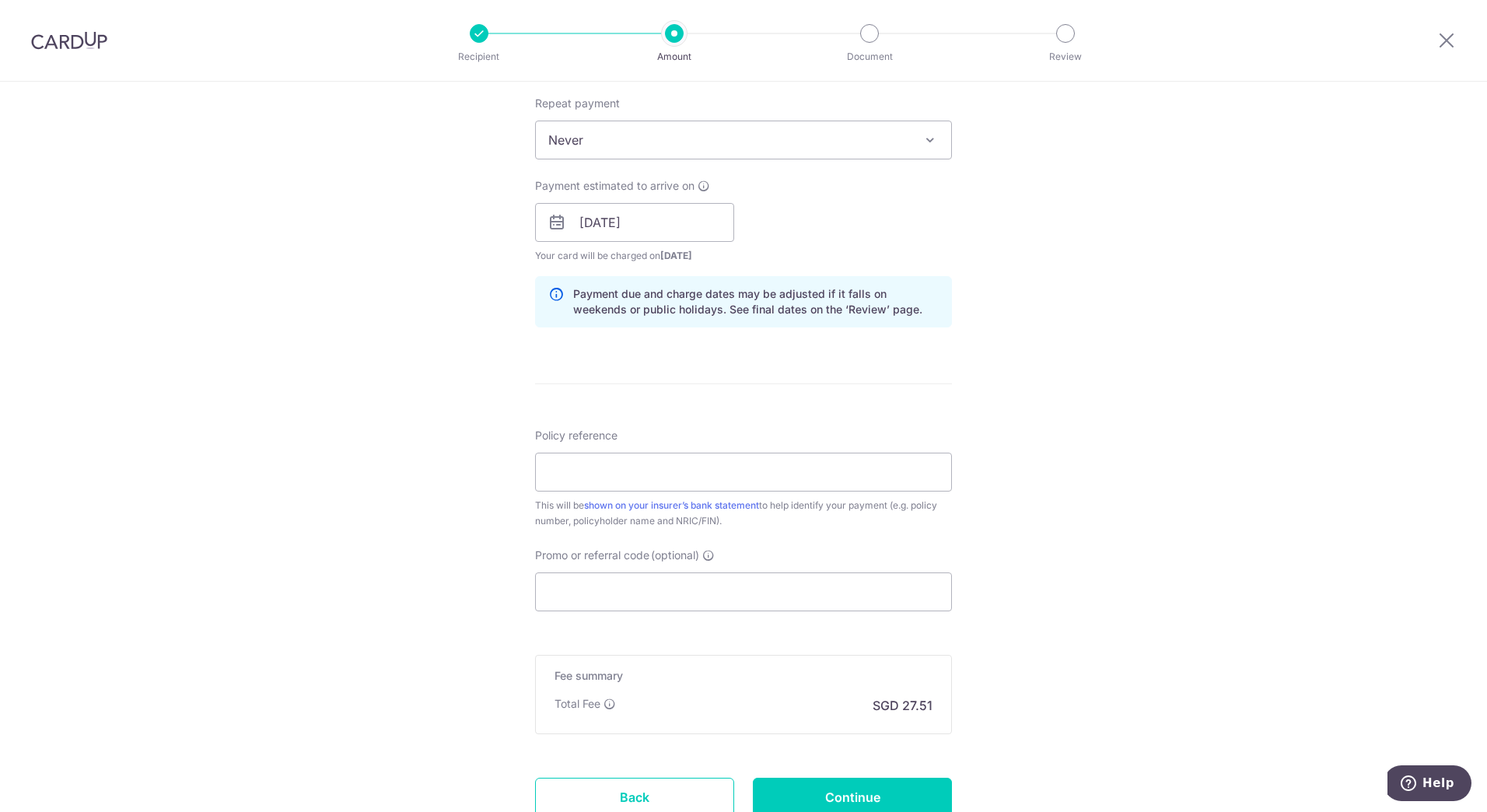
scroll to position [622, 0]
click at [331, 605] on div "Tell us more about your payment Enter payment amount SGD 1,058.25 1058.25 Selec…" at bounding box center [744, 195] width 1487 height 1471
click at [423, 520] on div "Tell us more about your payment Enter payment amount SGD 1,058.25 1058.25 Selec…" at bounding box center [744, 195] width 1487 height 1471
click at [596, 475] on input "Policy reference" at bounding box center [744, 469] width 417 height 39
click at [665, 466] on input "L545781091 Aaron Lim" at bounding box center [744, 469] width 417 height 39
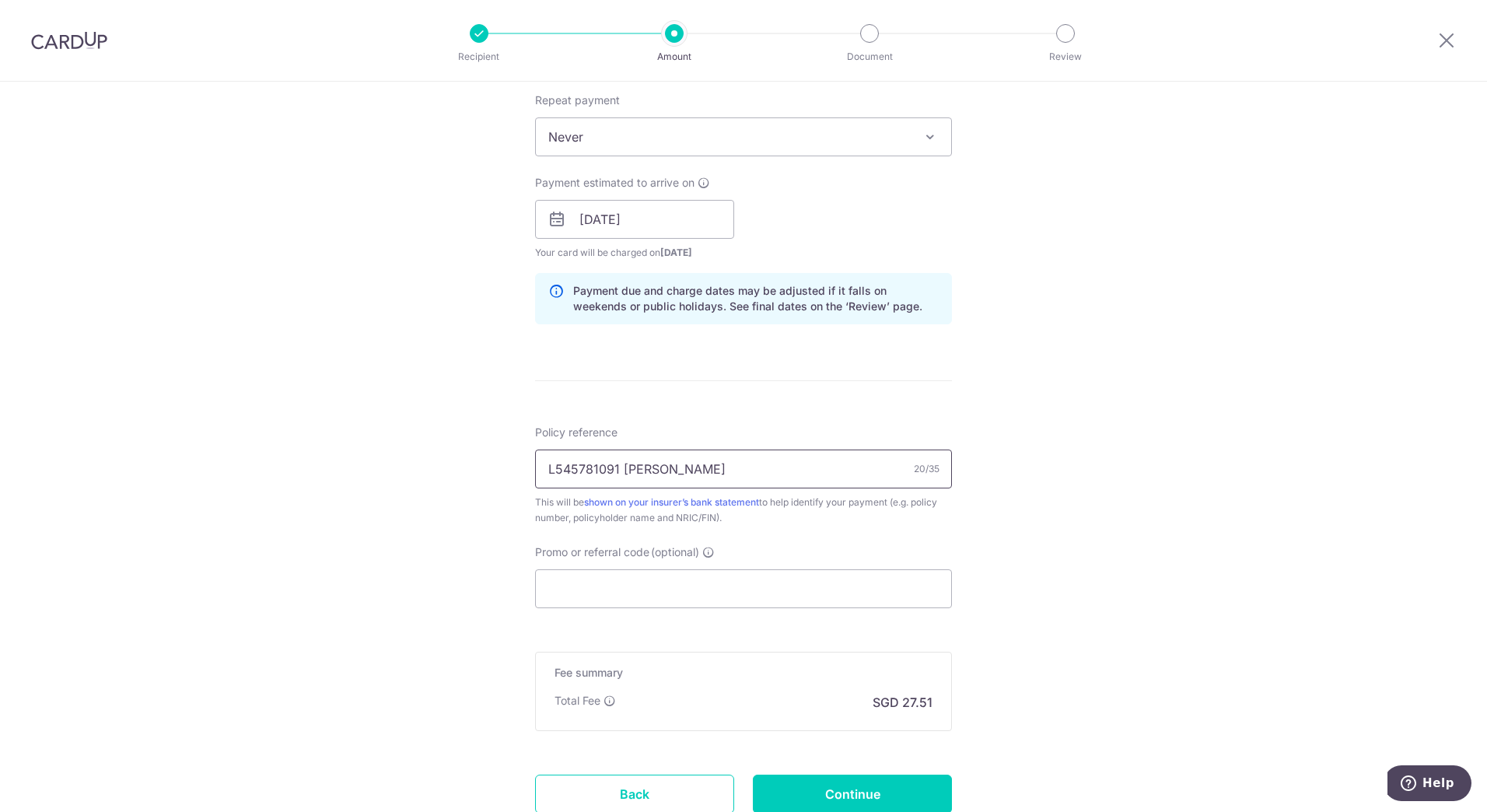
click at [665, 469] on input "L545781091 Aaron Lim" at bounding box center [744, 469] width 417 height 39
click at [623, 470] on input "L545781091 Aaron" at bounding box center [744, 469] width 417 height 39
click at [611, 469] on input "L545781091 Aaron" at bounding box center [744, 469] width 417 height 39
paste input "Lim"
click at [608, 465] on input "L54578109Lim1 Aaron" at bounding box center [744, 469] width 417 height 39
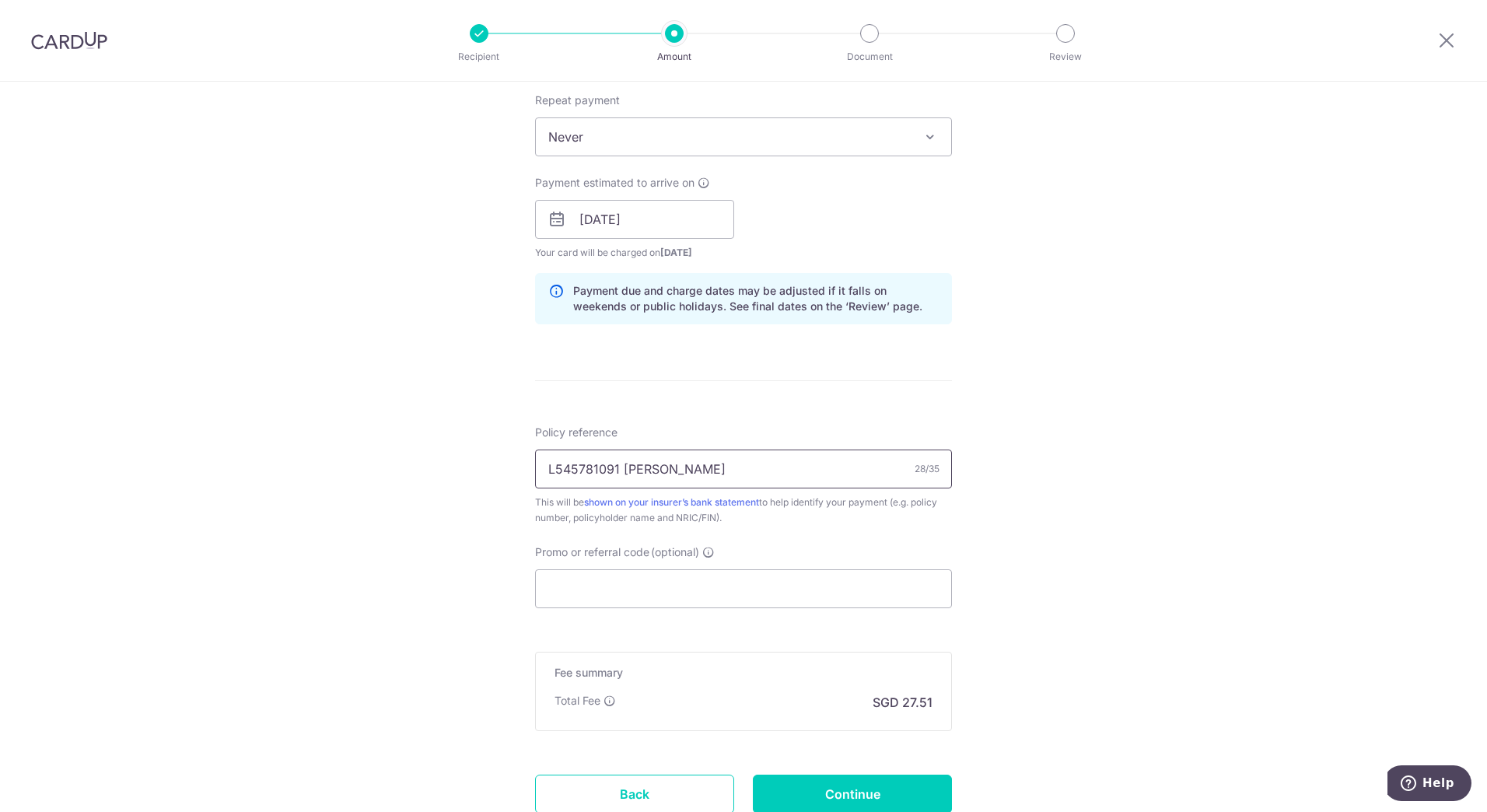
type input "L545781091 [PERSON_NAME]"
click at [1100, 351] on div "Tell us more about your payment Enter payment amount SGD 1,058.25 1058.25 Selec…" at bounding box center [744, 195] width 1487 height 1471
click at [1084, 487] on div "Tell us more about your payment Enter payment amount SGD 1,058.25 1058.25 Selec…" at bounding box center [744, 195] width 1487 height 1471
click at [600, 582] on input "Promo or referral code (optional)" at bounding box center [744, 589] width 417 height 39
paste input "OCBC195"
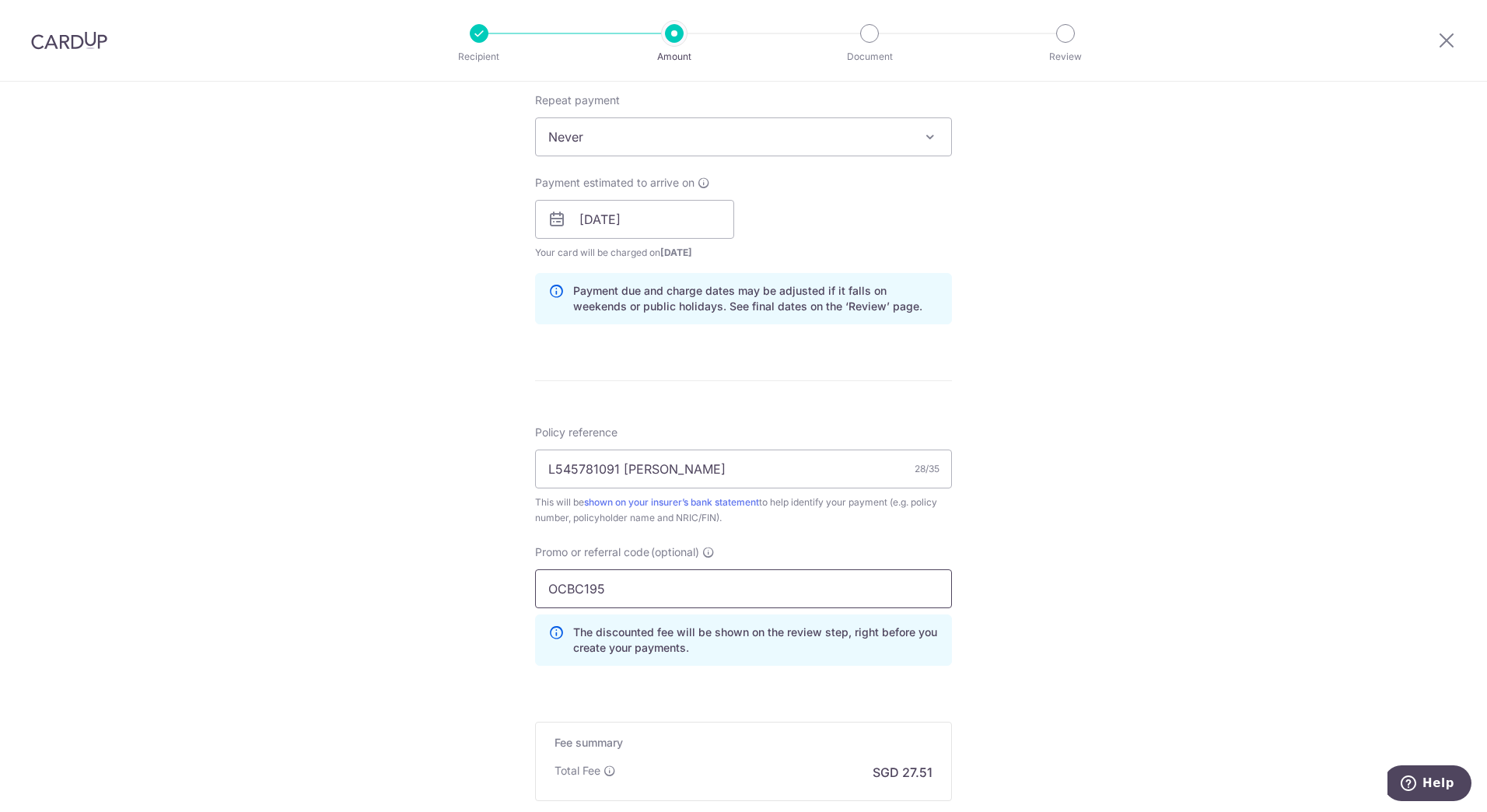
type input "OCBC195"
click at [382, 615] on div "Tell us more about your payment Enter payment amount SGD 1,058.25 1058.25 Selec…" at bounding box center [744, 230] width 1487 height 1540
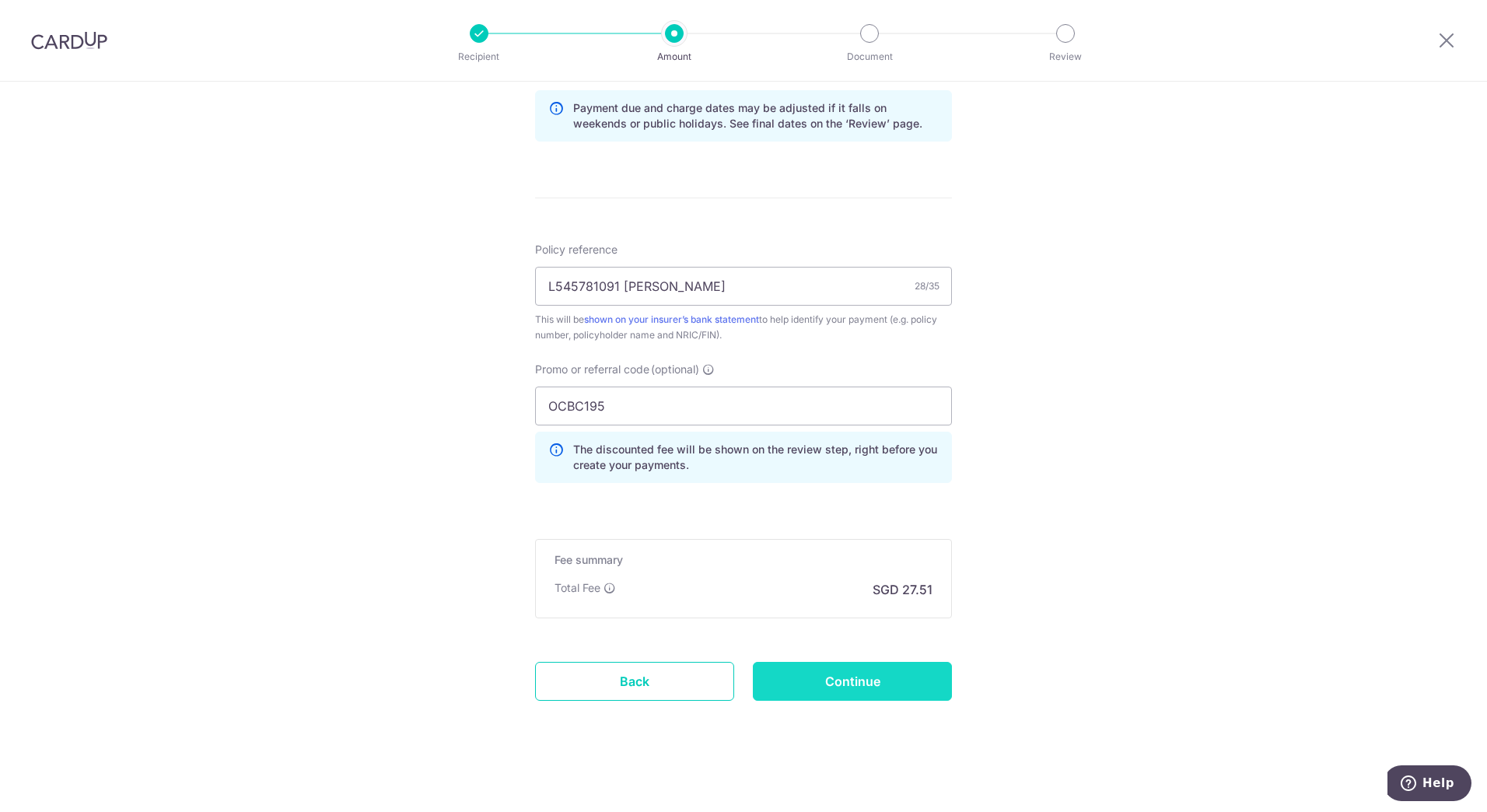
scroll to position [810, 0]
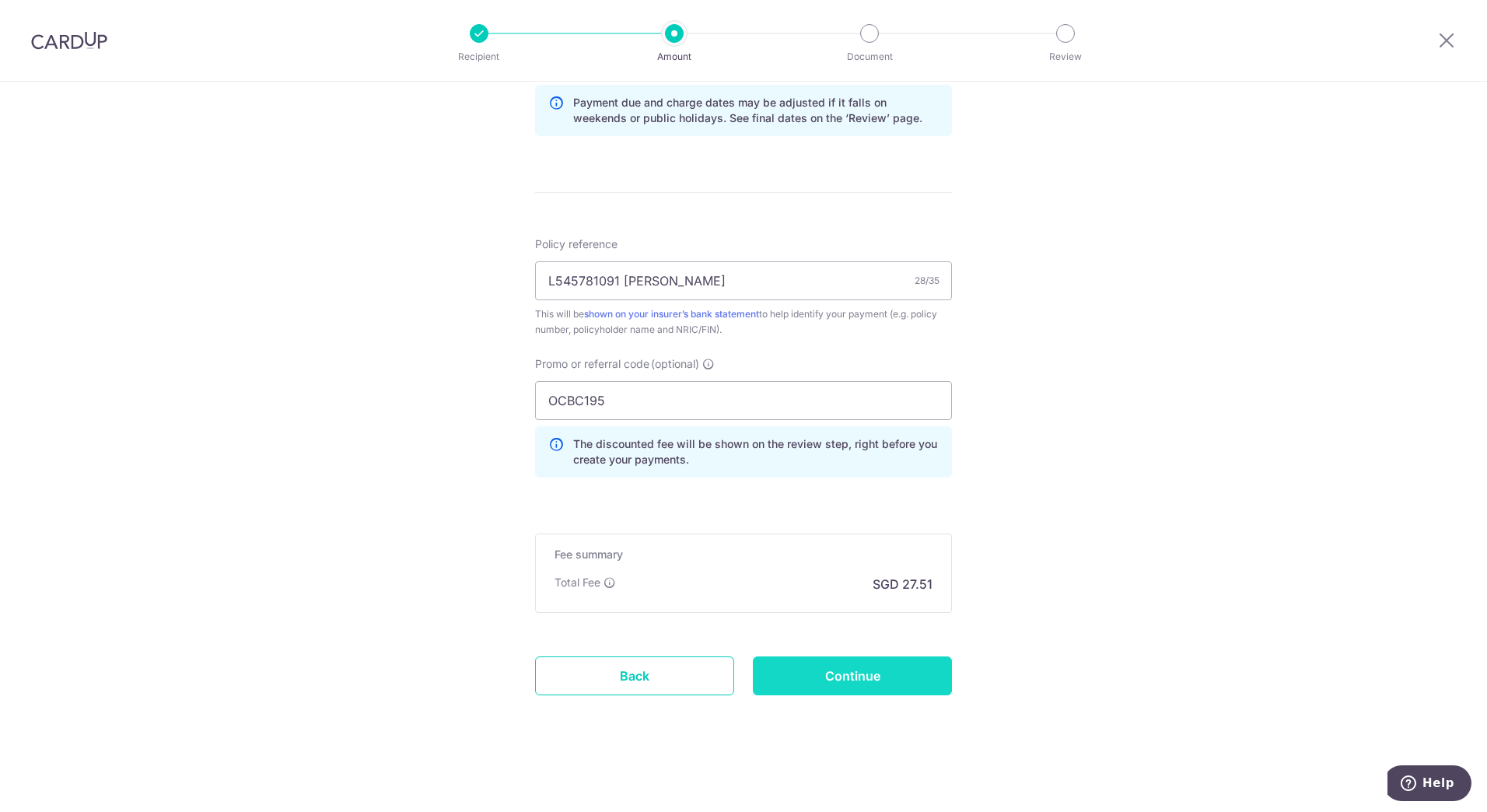
click at [806, 684] on input "Continue" at bounding box center [852, 676] width 199 height 39
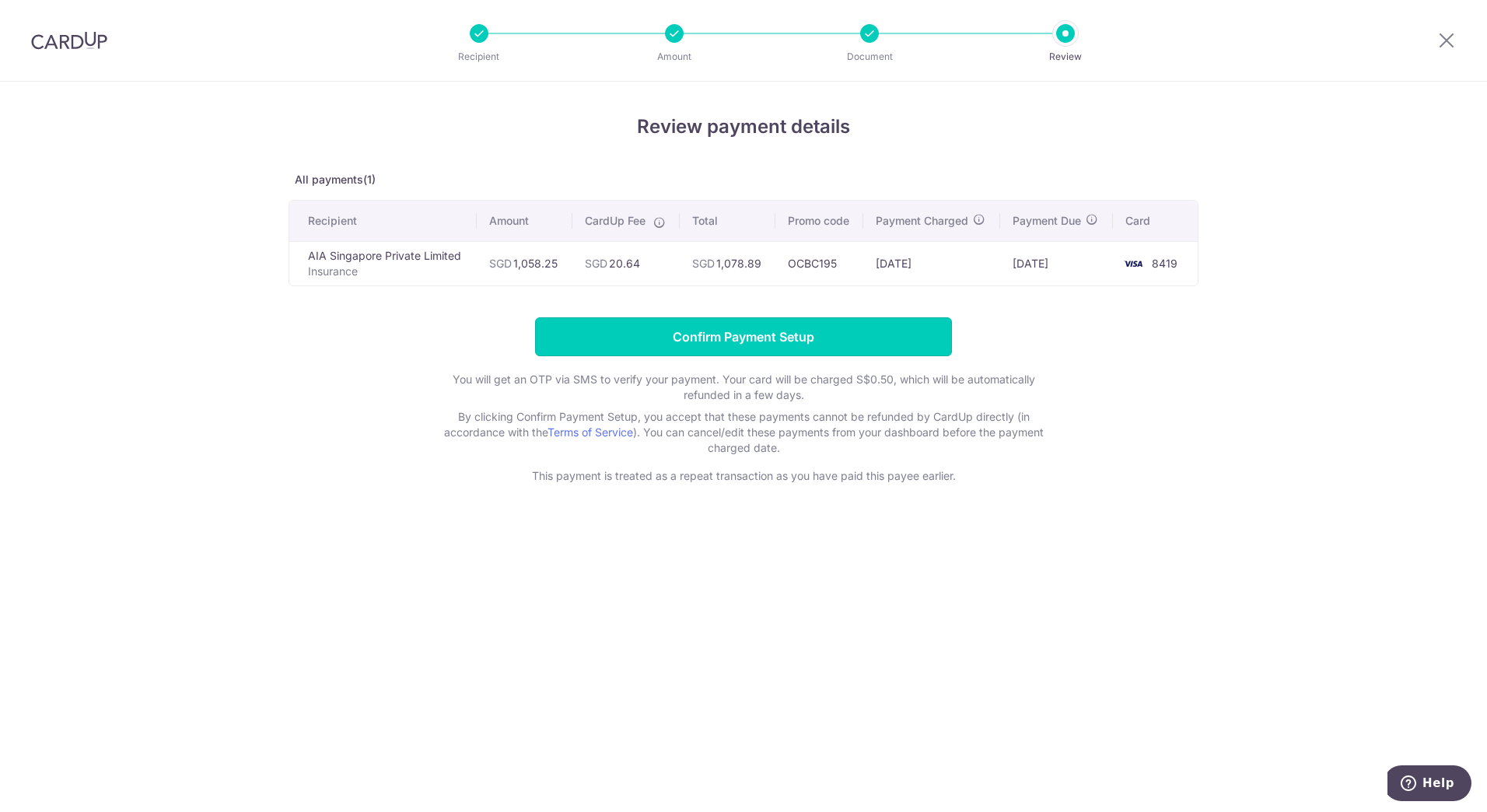
click at [723, 343] on input "Confirm Payment Setup" at bounding box center [744, 337] width 417 height 39
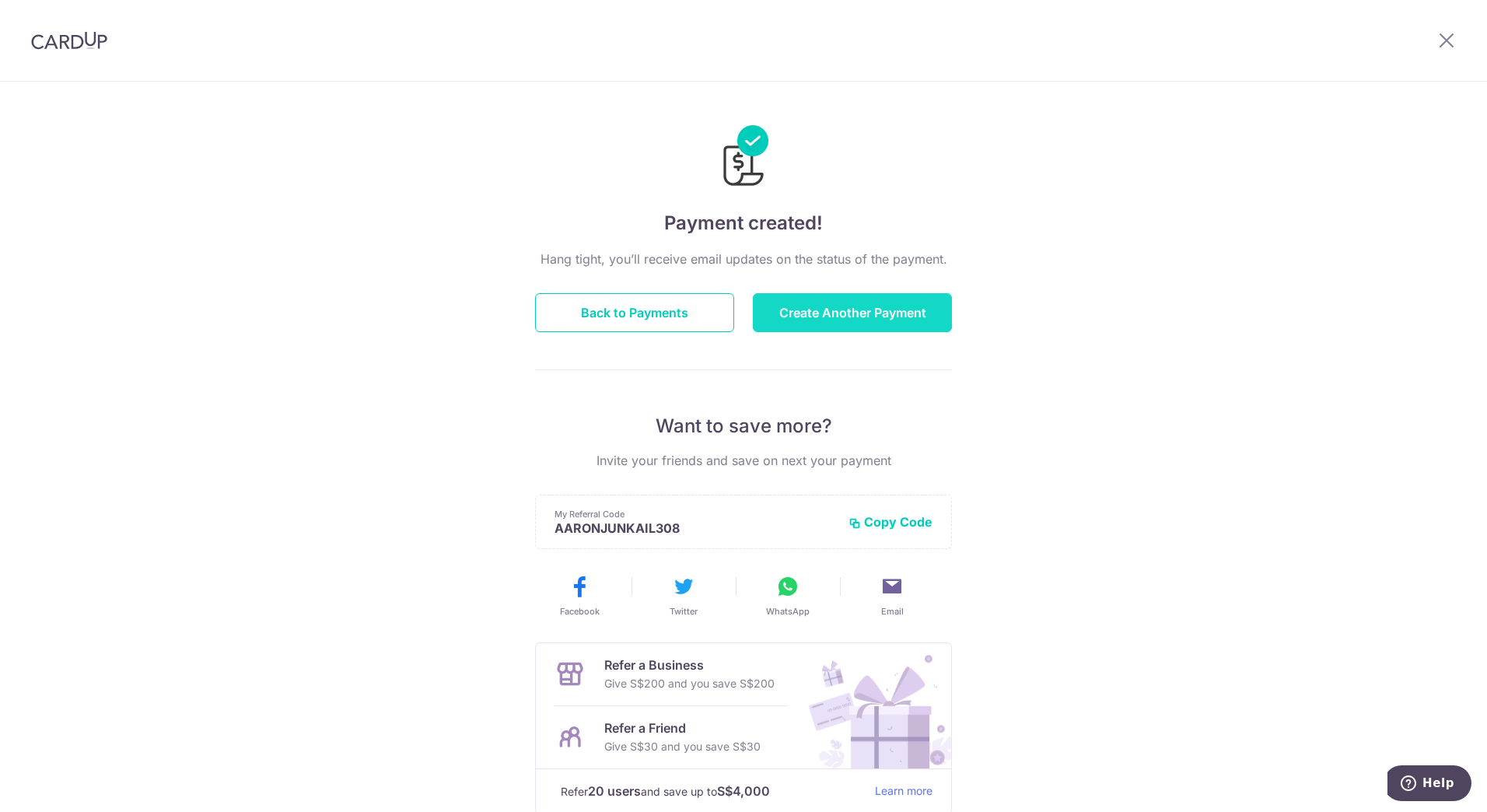
click at [765, 301] on button "Create Another Payment" at bounding box center [852, 312] width 199 height 39
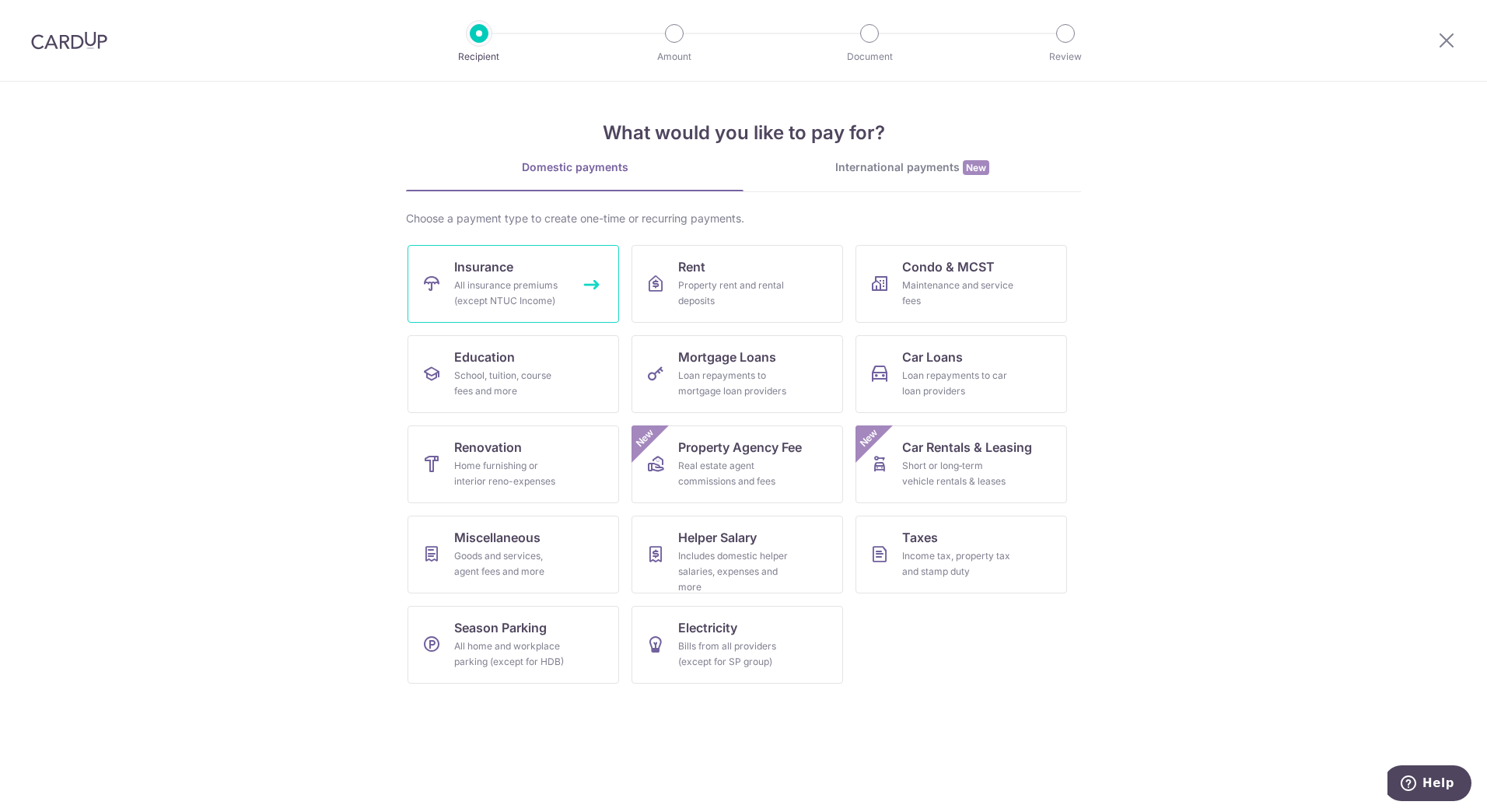
click at [523, 287] on div "All insurance premiums (except NTUC Income)" at bounding box center [510, 292] width 112 height 31
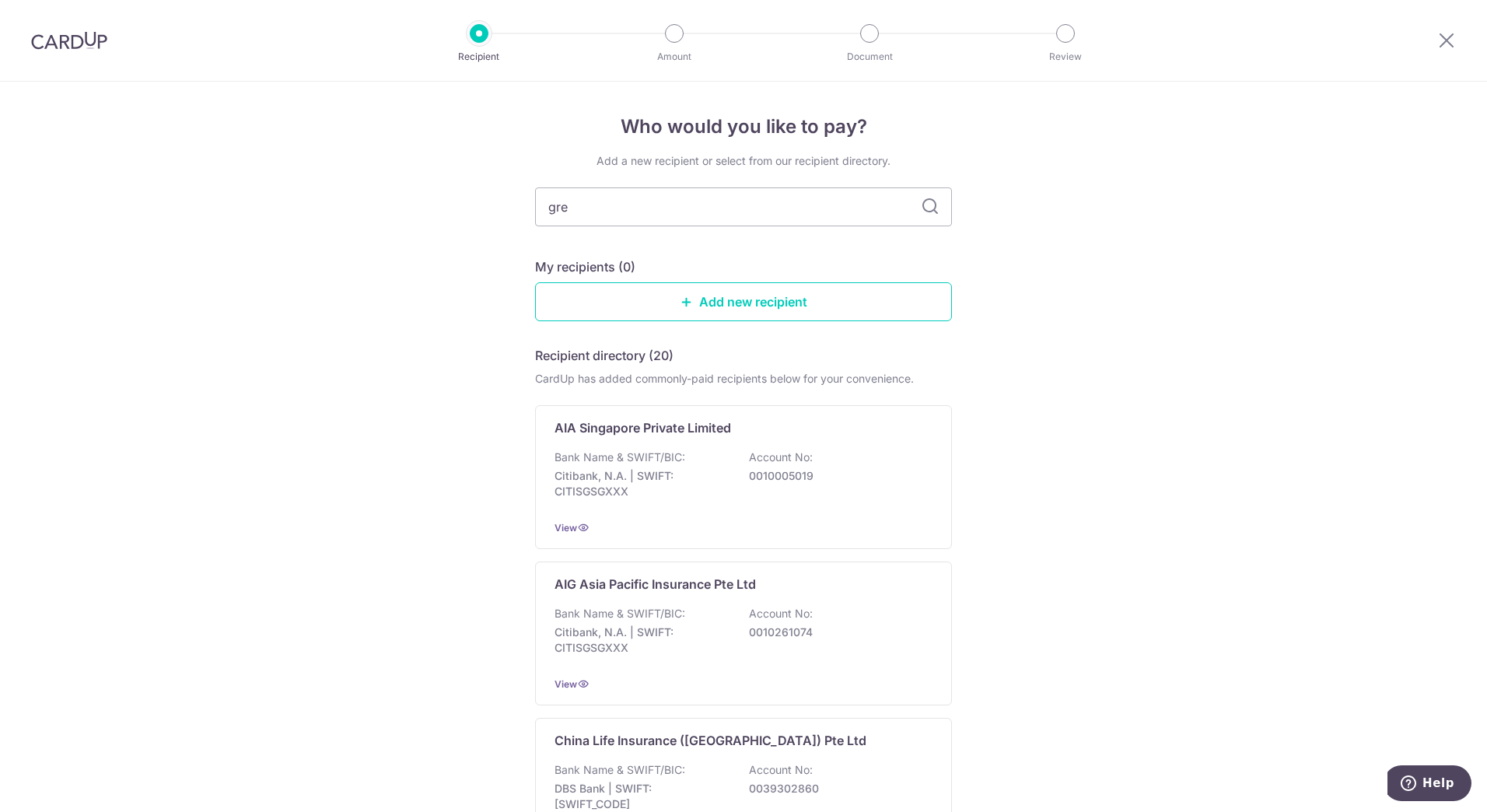
type input "grea"
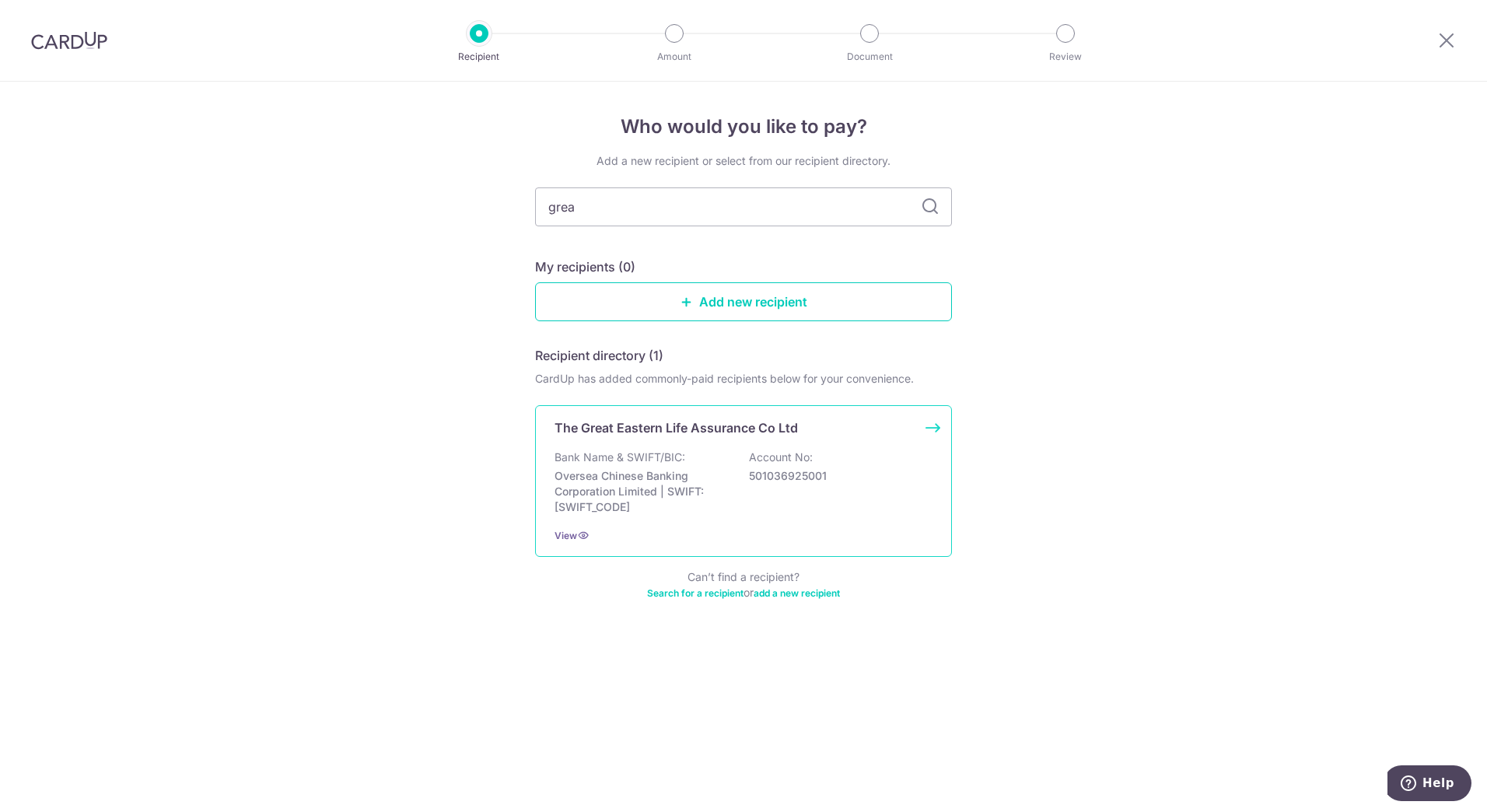
click at [864, 454] on div "Bank Name & SWIFT/BIC: Oversea Chinese Banking Corporation Limited | SWIFT: OCB…" at bounding box center [744, 482] width 378 height 65
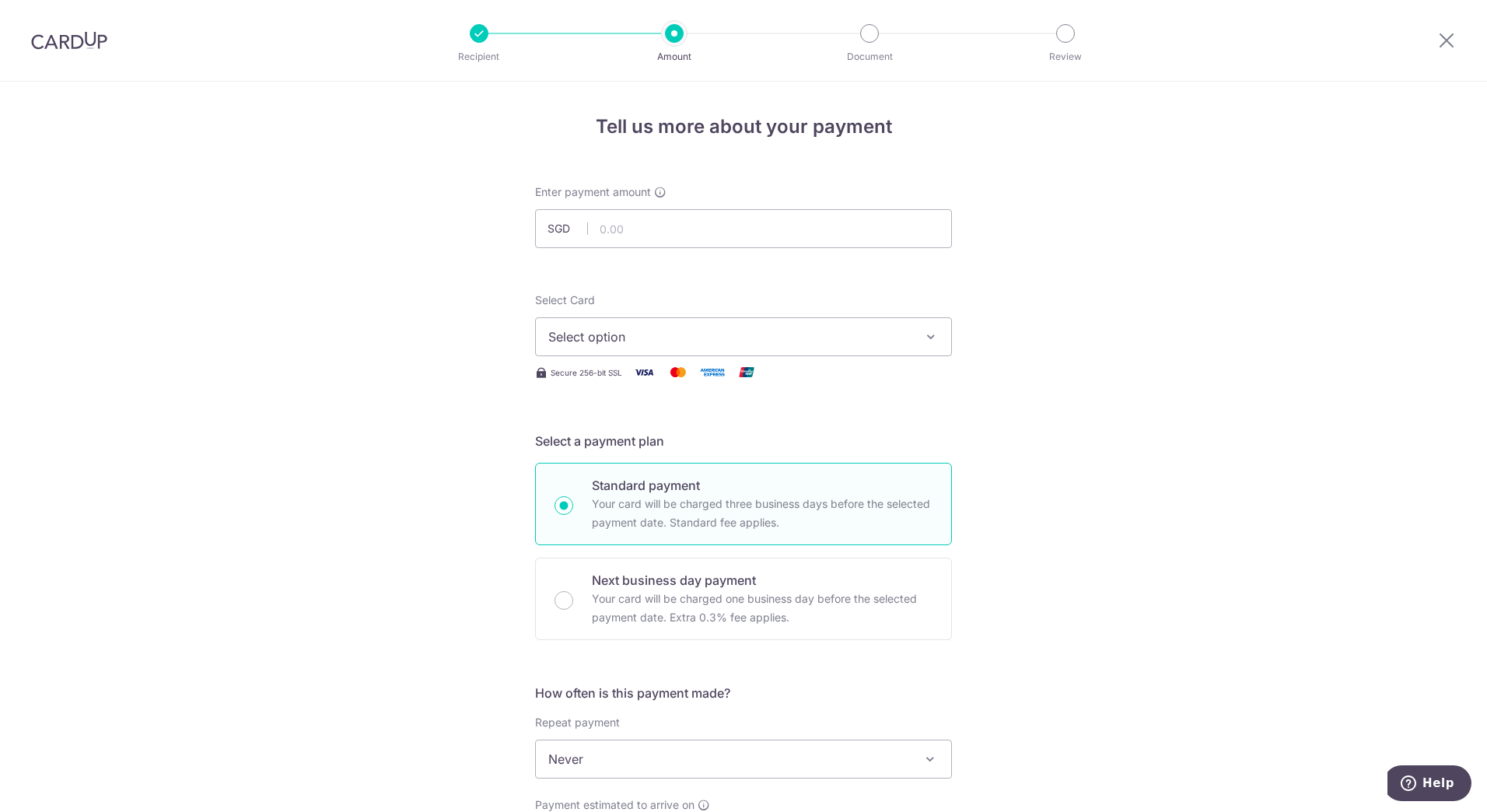
click at [558, 223] on span "SGD" at bounding box center [567, 228] width 40 height 16
click at [542, 230] on input "text" at bounding box center [744, 228] width 417 height 39
drag, startPoint x: 548, startPoint y: 230, endPoint x: 557, endPoint y: 230, distance: 9.0
click at [556, 230] on span "SGD" at bounding box center [567, 228] width 40 height 16
drag, startPoint x: 557, startPoint y: 230, endPoint x: 655, endPoint y: 188, distance: 106.6
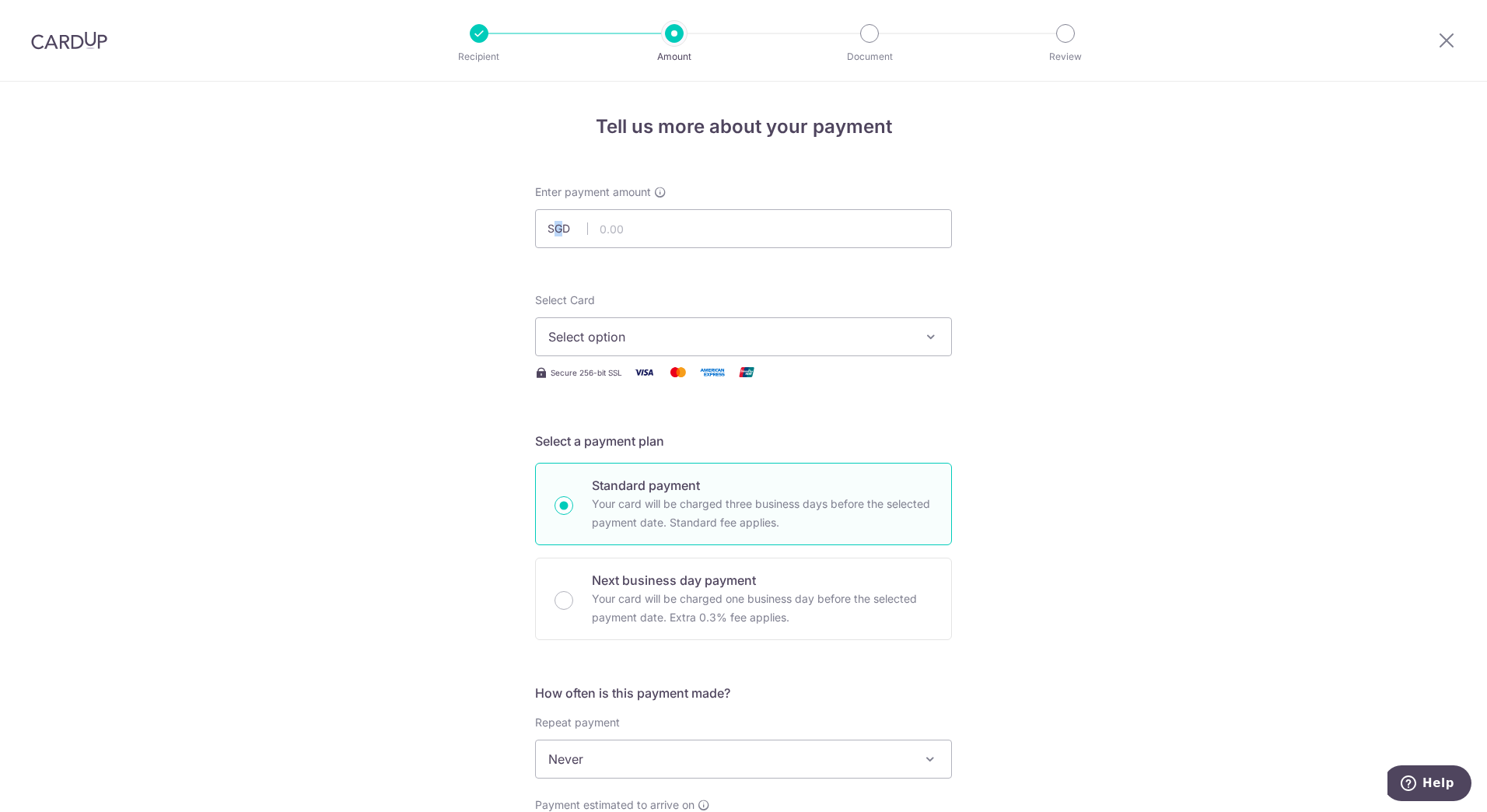
click at [655, 188] on icon at bounding box center [660, 192] width 13 height 13
click at [430, 320] on div "Tell us more about your payment Enter payment amount SGD Select Card Select opt…" at bounding box center [744, 785] width 1487 height 1407
click at [1450, 45] on icon at bounding box center [1447, 39] width 18 height 19
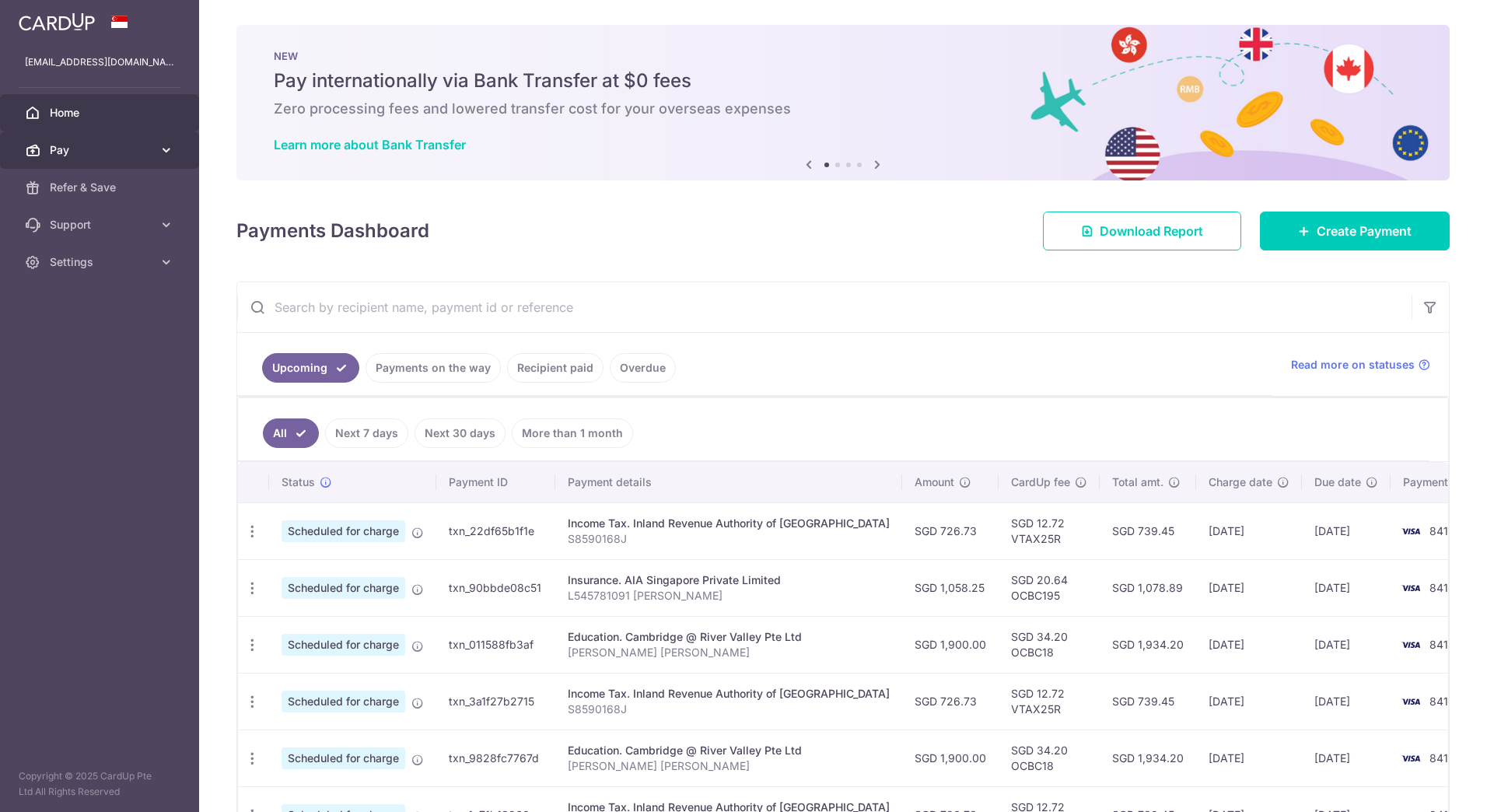
click at [114, 143] on span "Pay" at bounding box center [101, 150] width 103 height 16
